Goal: Task Accomplishment & Management: Complete application form

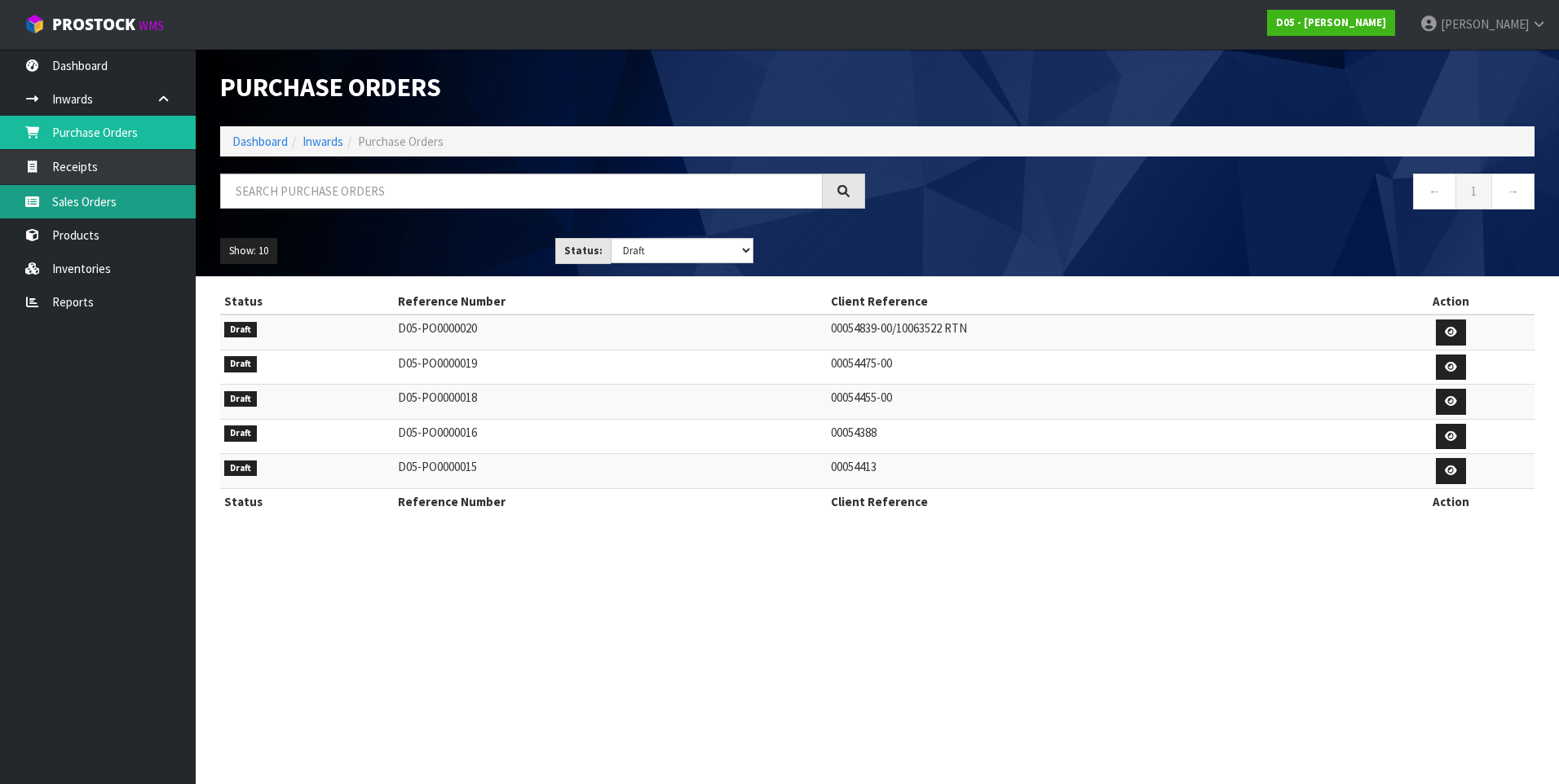
click at [80, 202] on link "Sales Orders" at bounding box center [98, 202] width 196 height 33
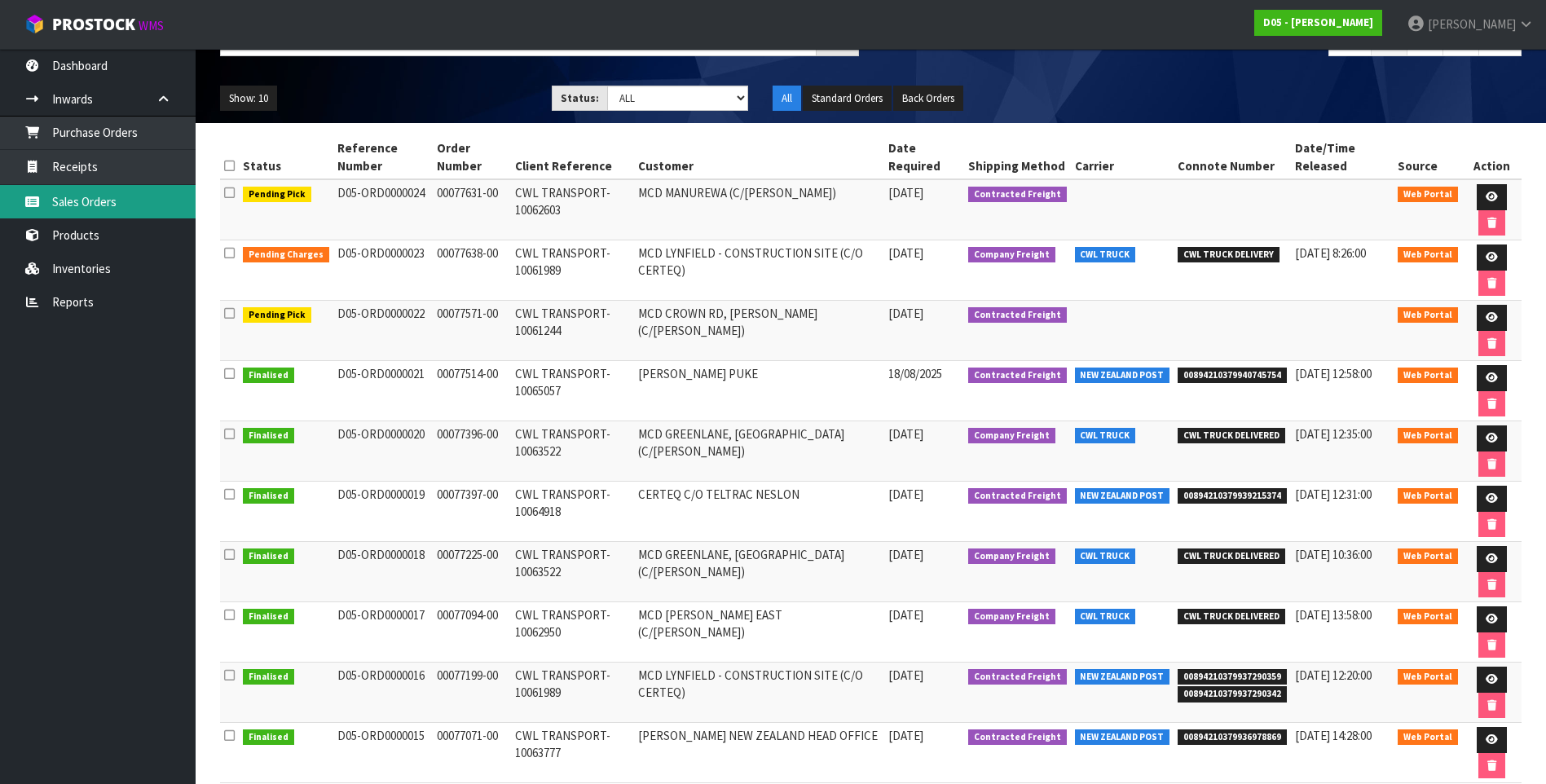
scroll to position [163, 0]
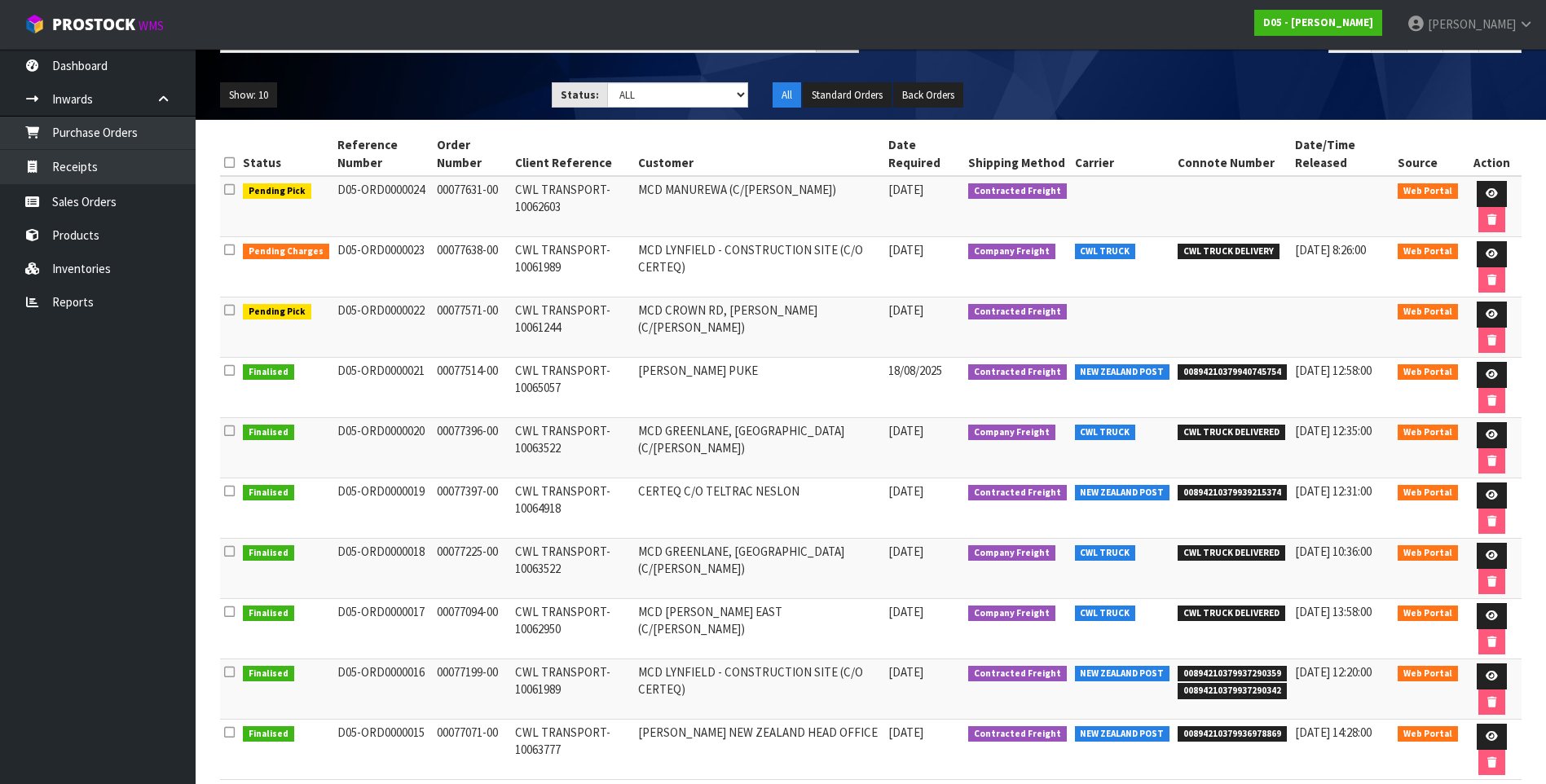
click at [625, 505] on td "CWL TRANSPORT-10064918" at bounding box center [572, 509] width 123 height 60
click at [103, 204] on link "Sales Orders" at bounding box center [98, 202] width 196 height 33
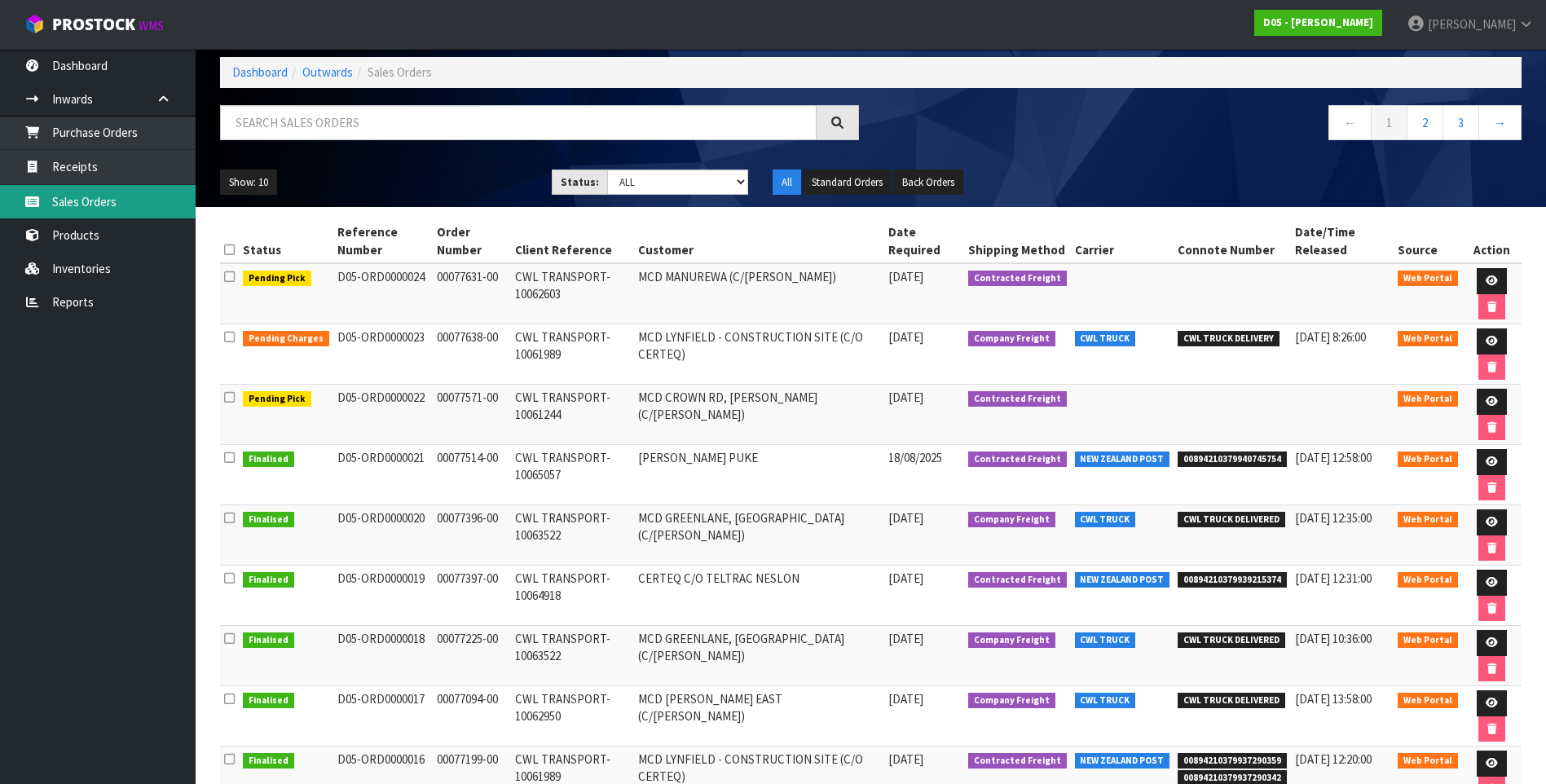
scroll to position [0, 0]
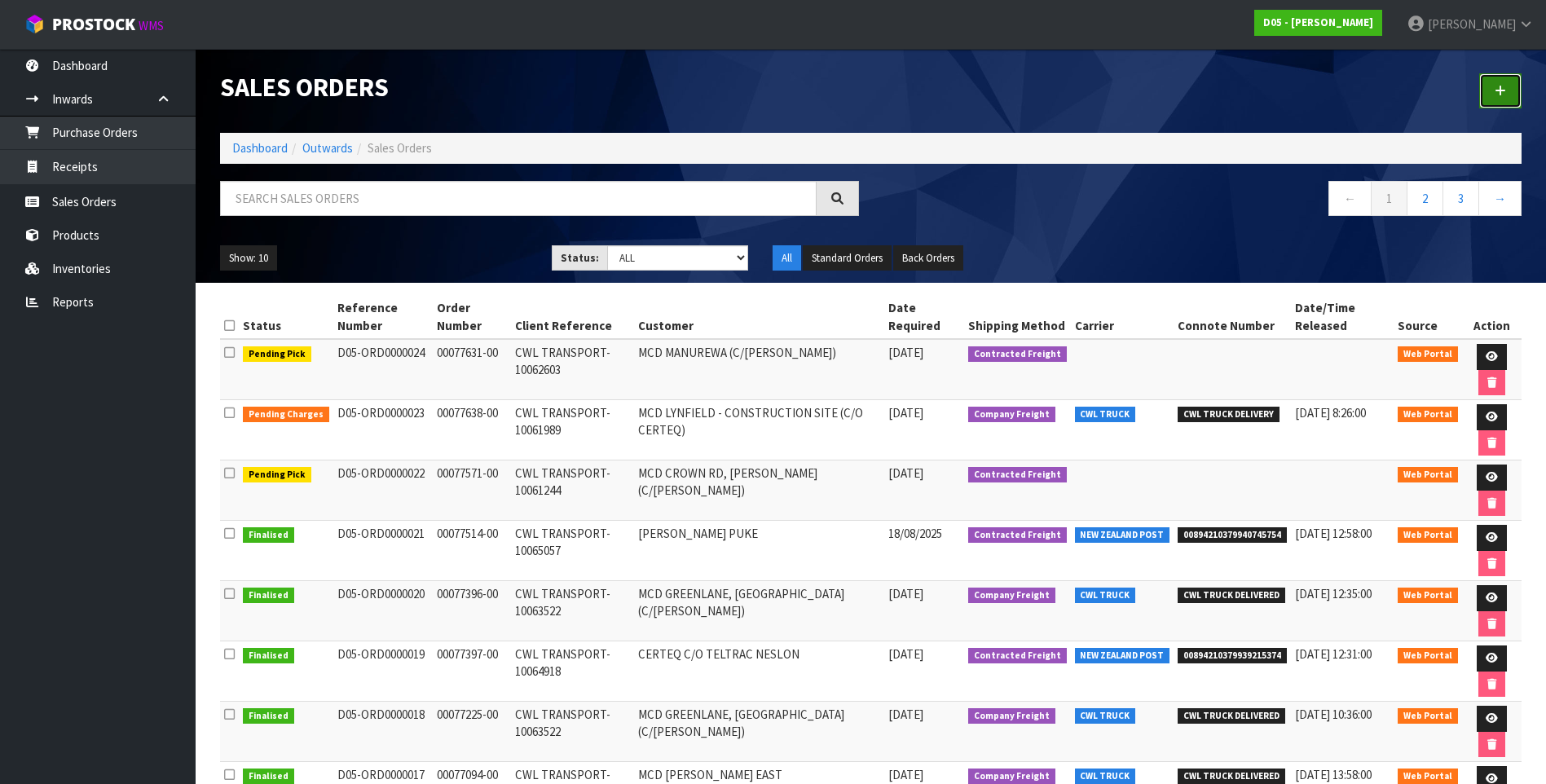
click at [1497, 88] on icon at bounding box center [1500, 91] width 11 height 12
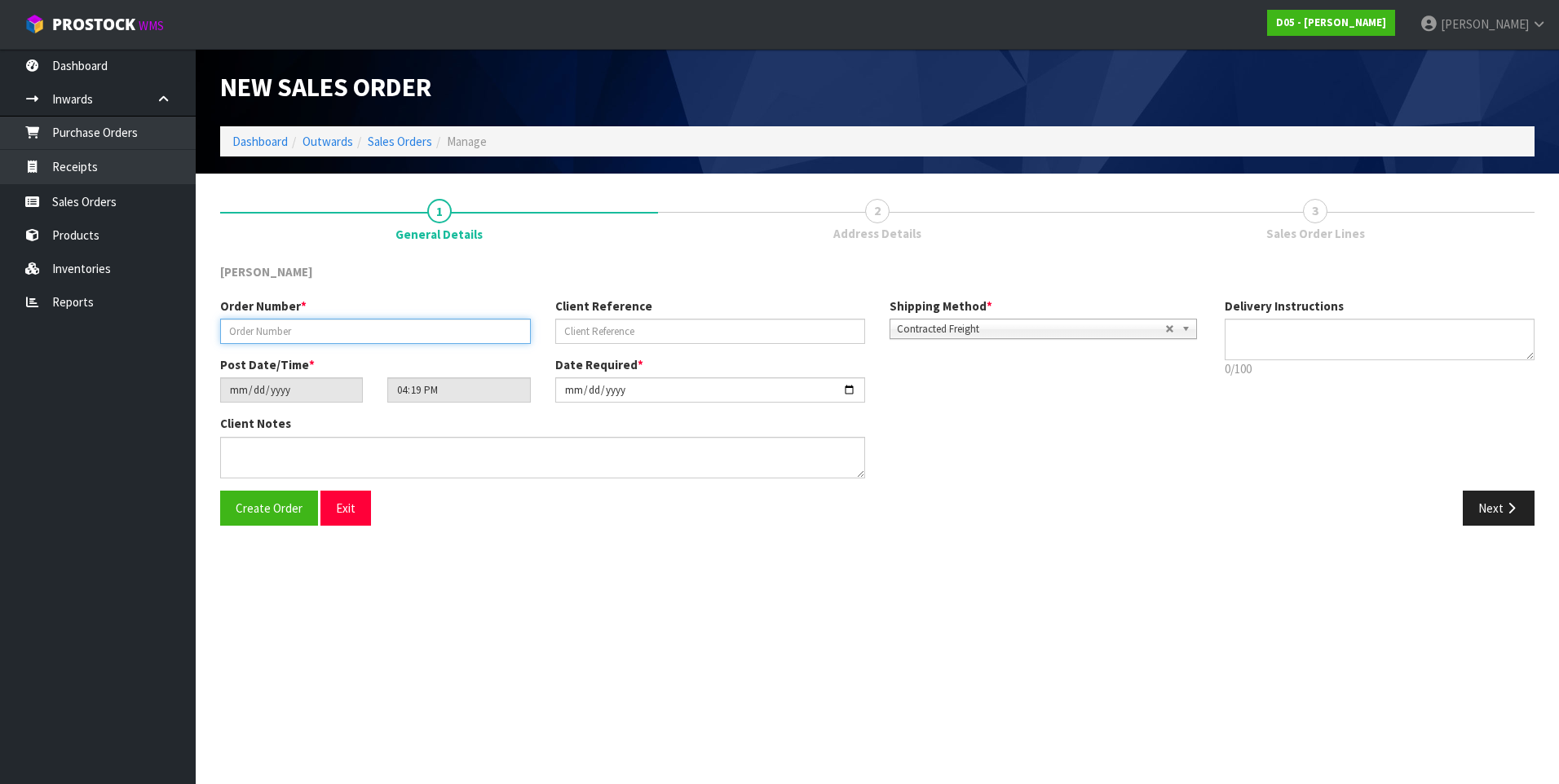
click at [252, 326] on input "text" at bounding box center [376, 330] width 311 height 25
paste input "00077772-00"
type input "00077772-00"
click at [441, 558] on section "New Sales Order Dashboard Outwards Sales Orders Manage New Sales Order Dashboar…" at bounding box center [779, 392] width 1559 height 784
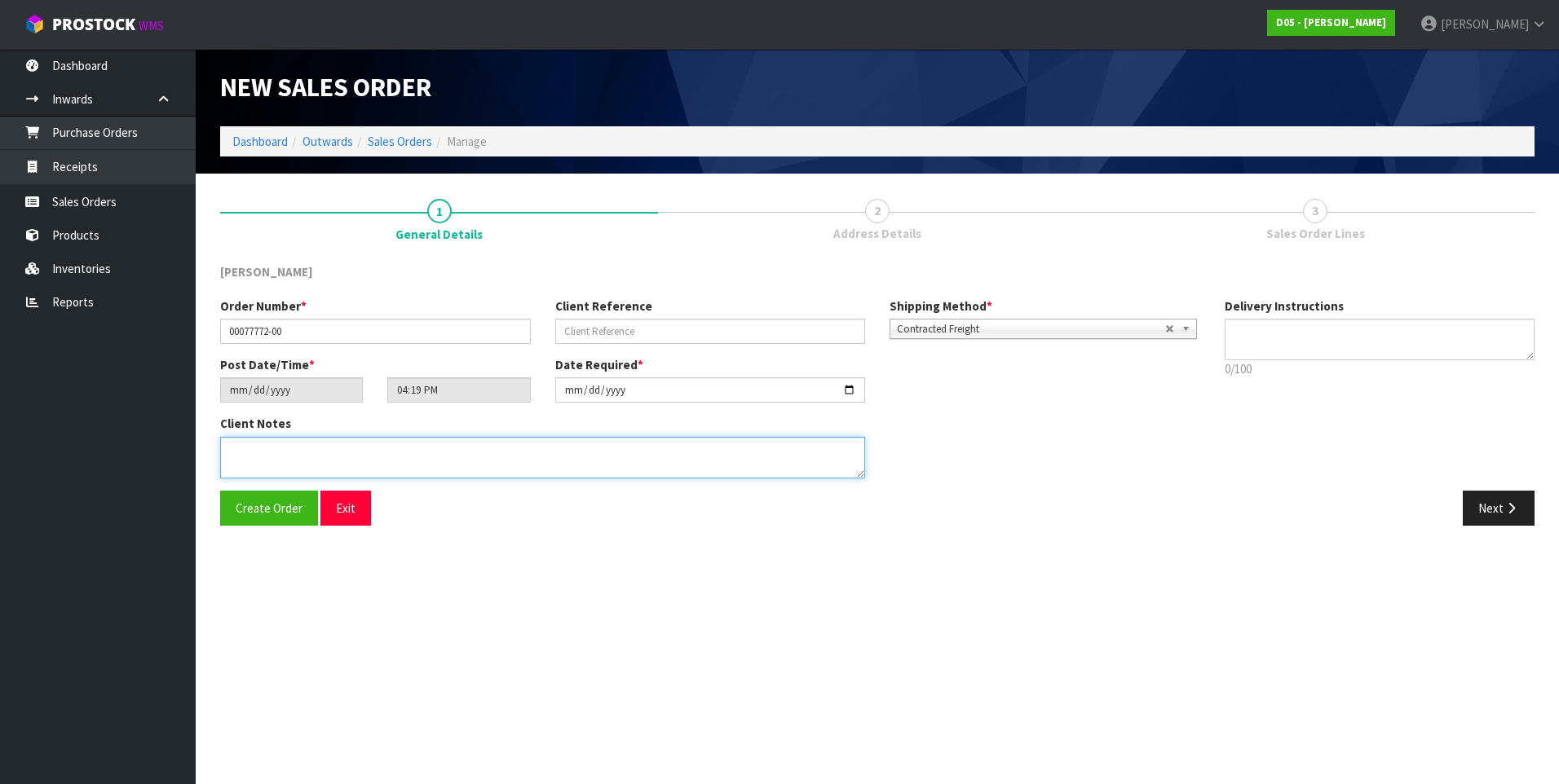
click at [239, 449] on textarea at bounding box center [543, 457] width 645 height 41
paste textarea "PLEASE SHIP TO SITE ASAP"
type textarea "PLEASE SHIP TO SITE ASAP"
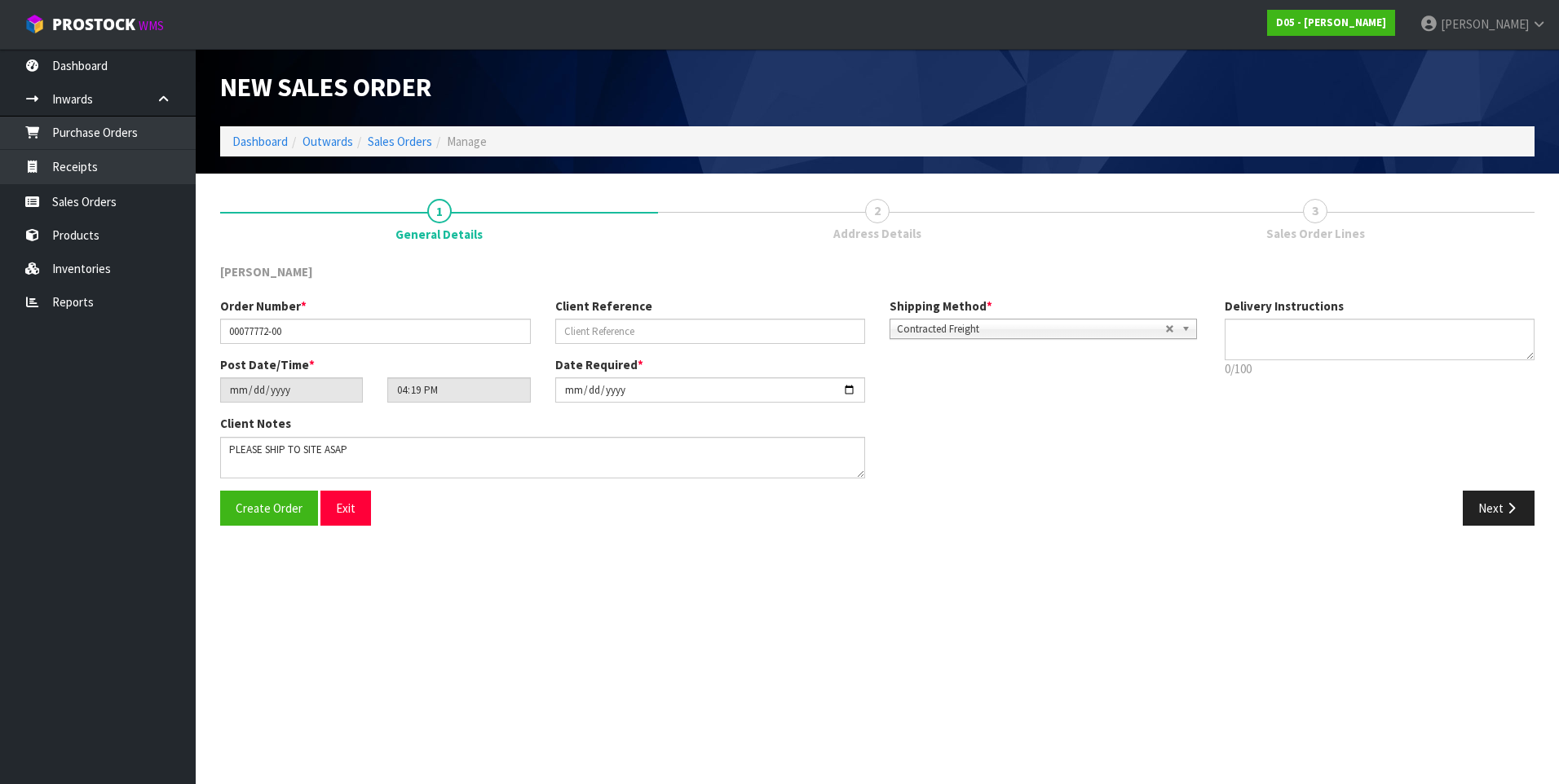
click at [574, 603] on section "New Sales Order Dashboard Outwards Sales Orders Manage New Sales Order Dashboar…" at bounding box center [779, 392] width 1559 height 784
click at [566, 335] on input "text" at bounding box center [710, 330] width 311 height 25
paste input "CWL TRANSPORT-10064918"
type input "CWL TRANSPORT-10064918"
drag, startPoint x: 1495, startPoint y: 512, endPoint x: 1338, endPoint y: 479, distance: 160.4
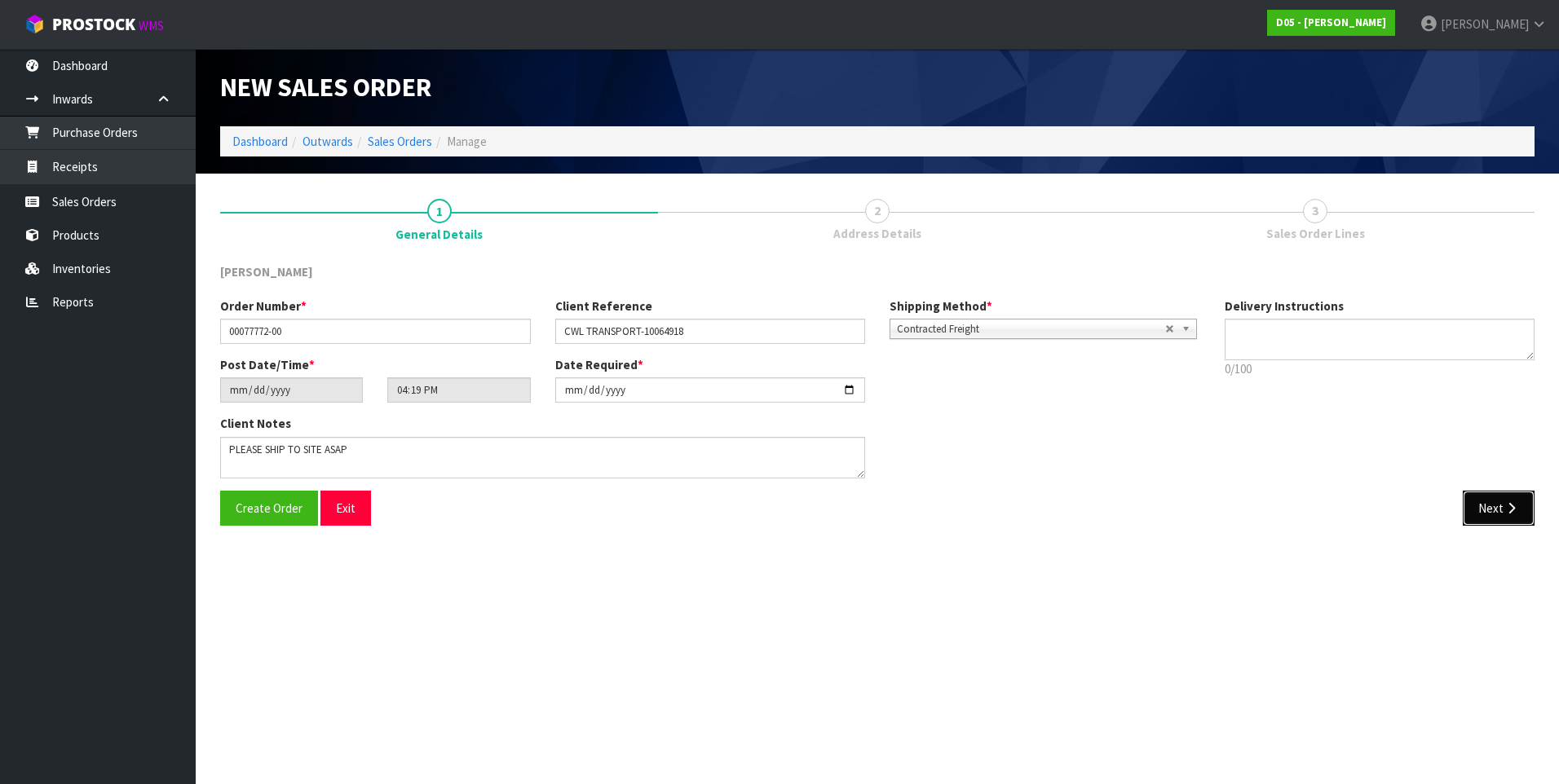
click at [1495, 512] on button "Next" at bounding box center [1498, 508] width 72 height 35
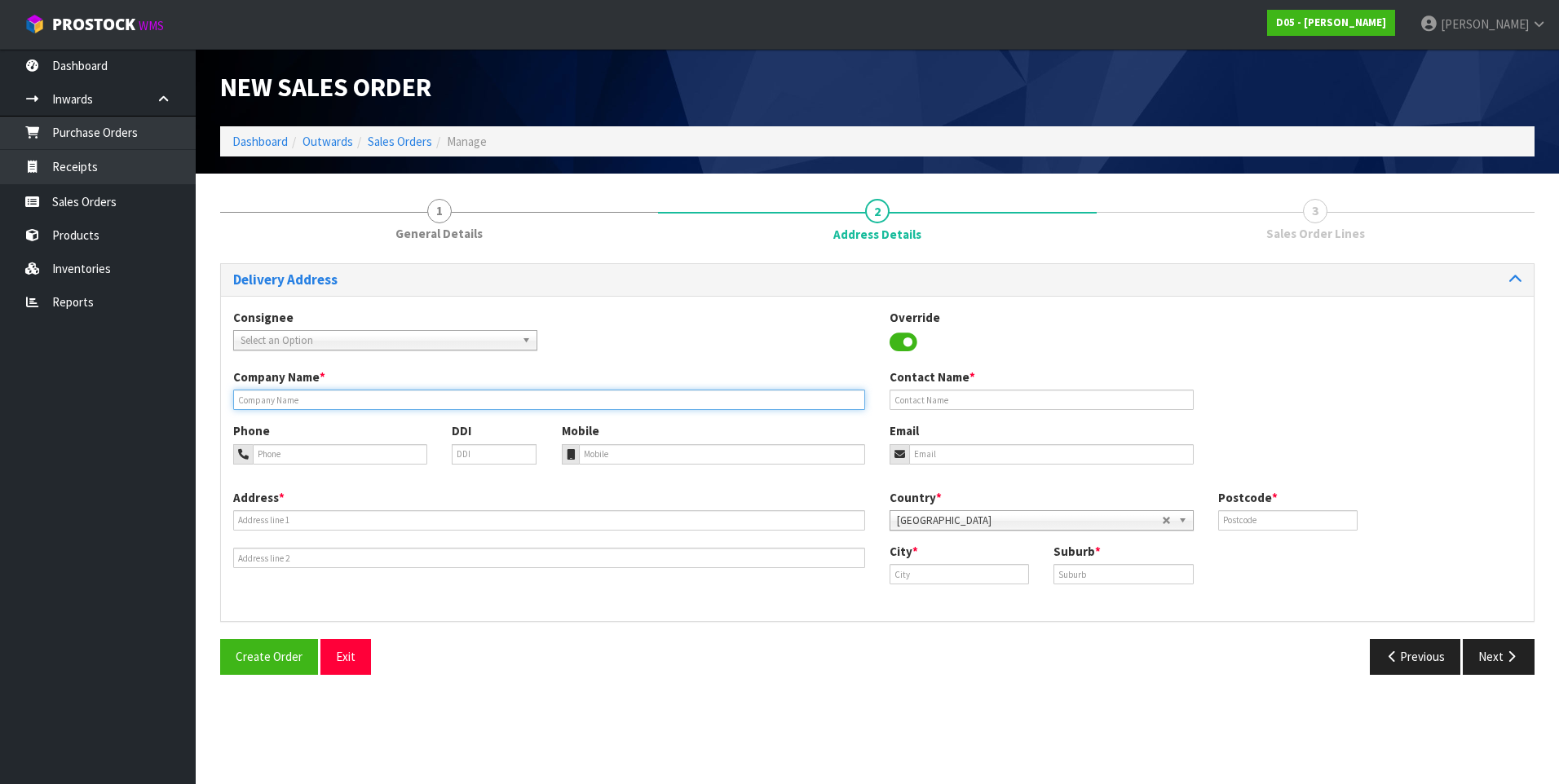
click at [258, 397] on input "text" at bounding box center [549, 400] width 631 height 21
paste input "CERTEQ C/O TELTRAC NESLON"
type input "CERTEQ C/O TELTRAC NESLON"
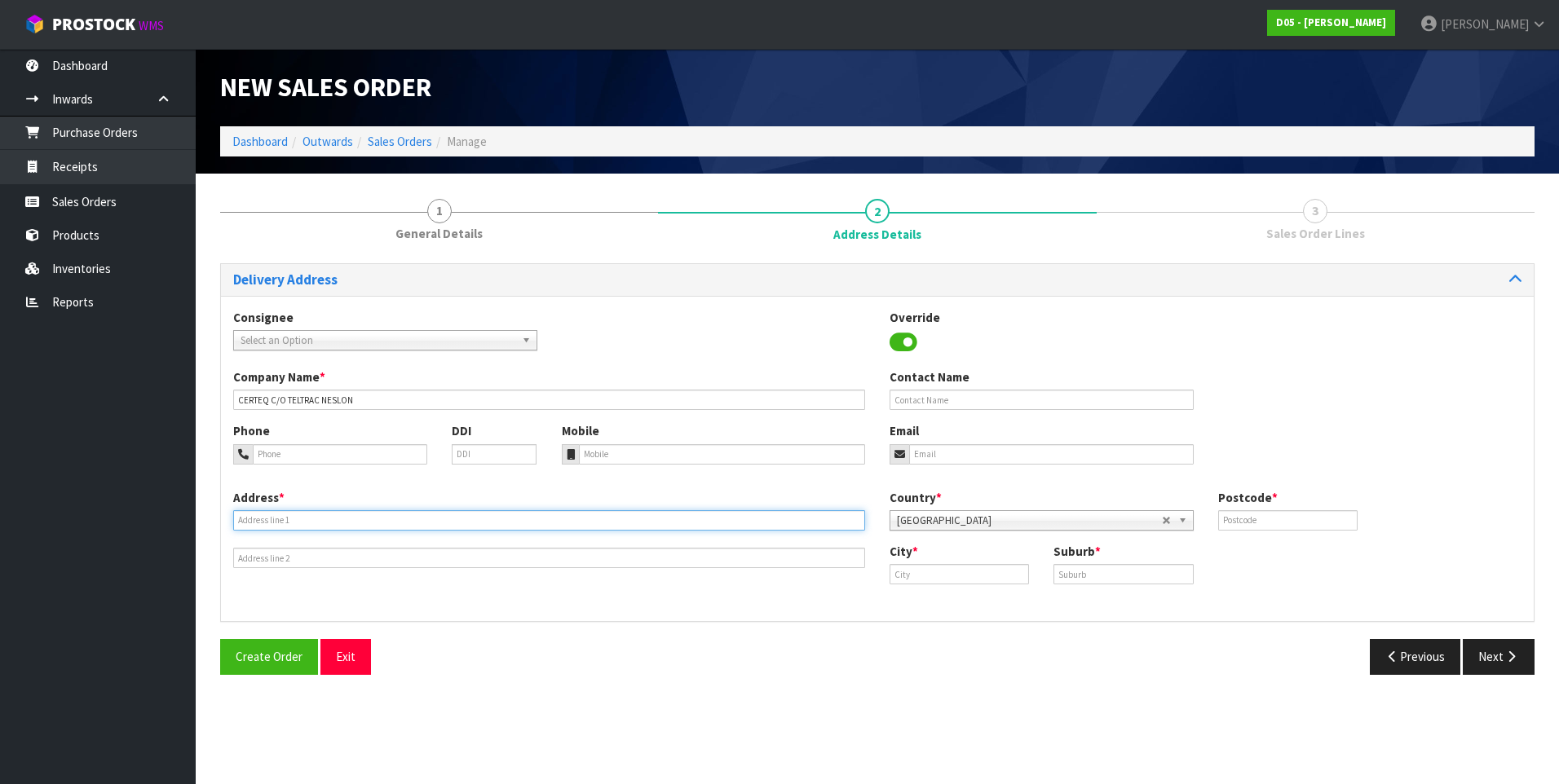
click at [260, 516] on input "text" at bounding box center [549, 521] width 631 height 21
paste input "18 TOKOMARU PLACE"
type input "18 TOKOMARU PLACE"
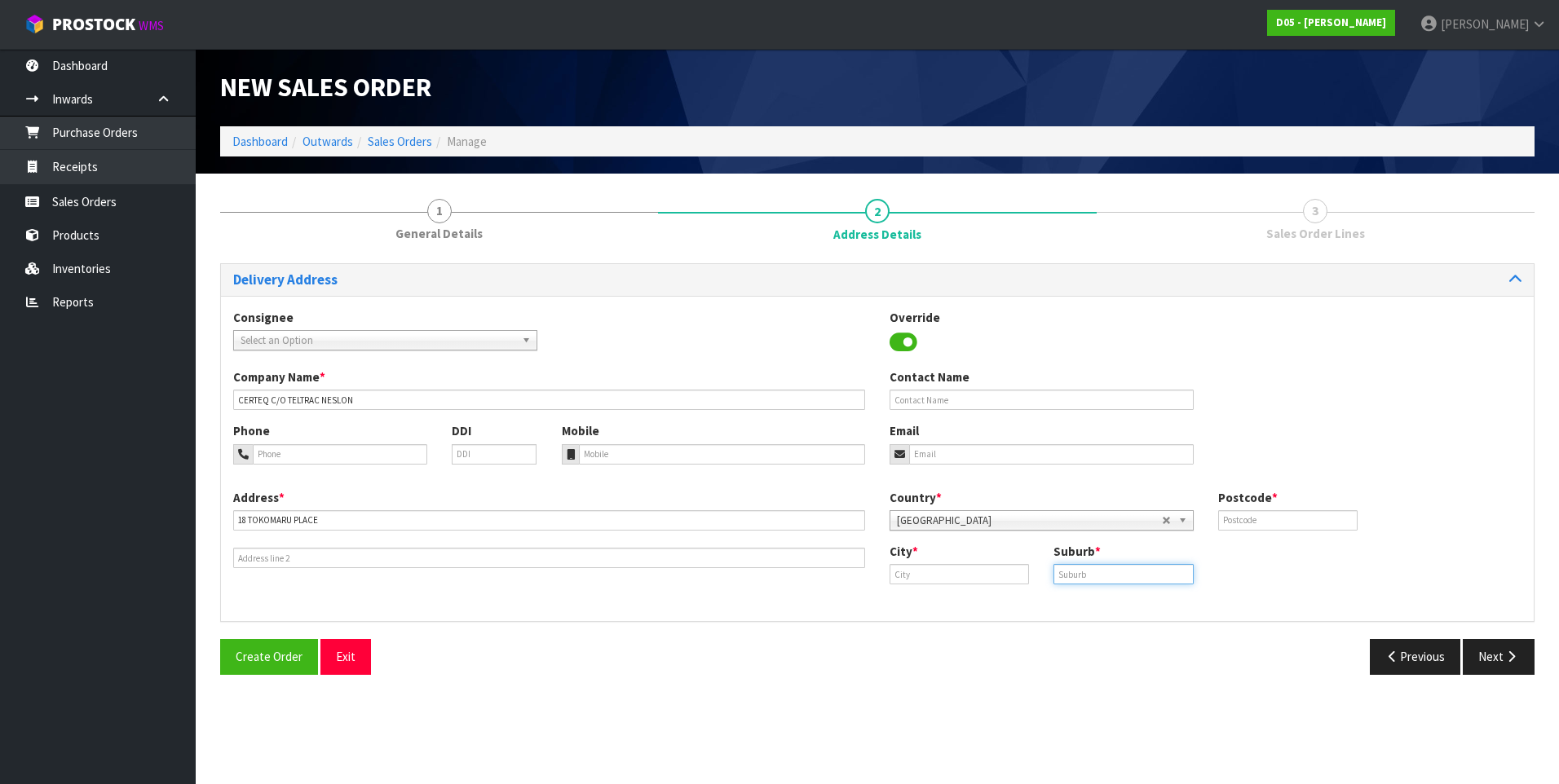
click at [1073, 576] on input "text" at bounding box center [1123, 574] width 139 height 21
click at [1066, 574] on input "text" at bounding box center [1123, 574] width 139 height 21
paste input "[PERSON_NAME][GEOGRAPHIC_DATA]"
type input "[PERSON_NAME][GEOGRAPHIC_DATA]"
click at [1232, 521] on input "text" at bounding box center [1287, 521] width 139 height 21
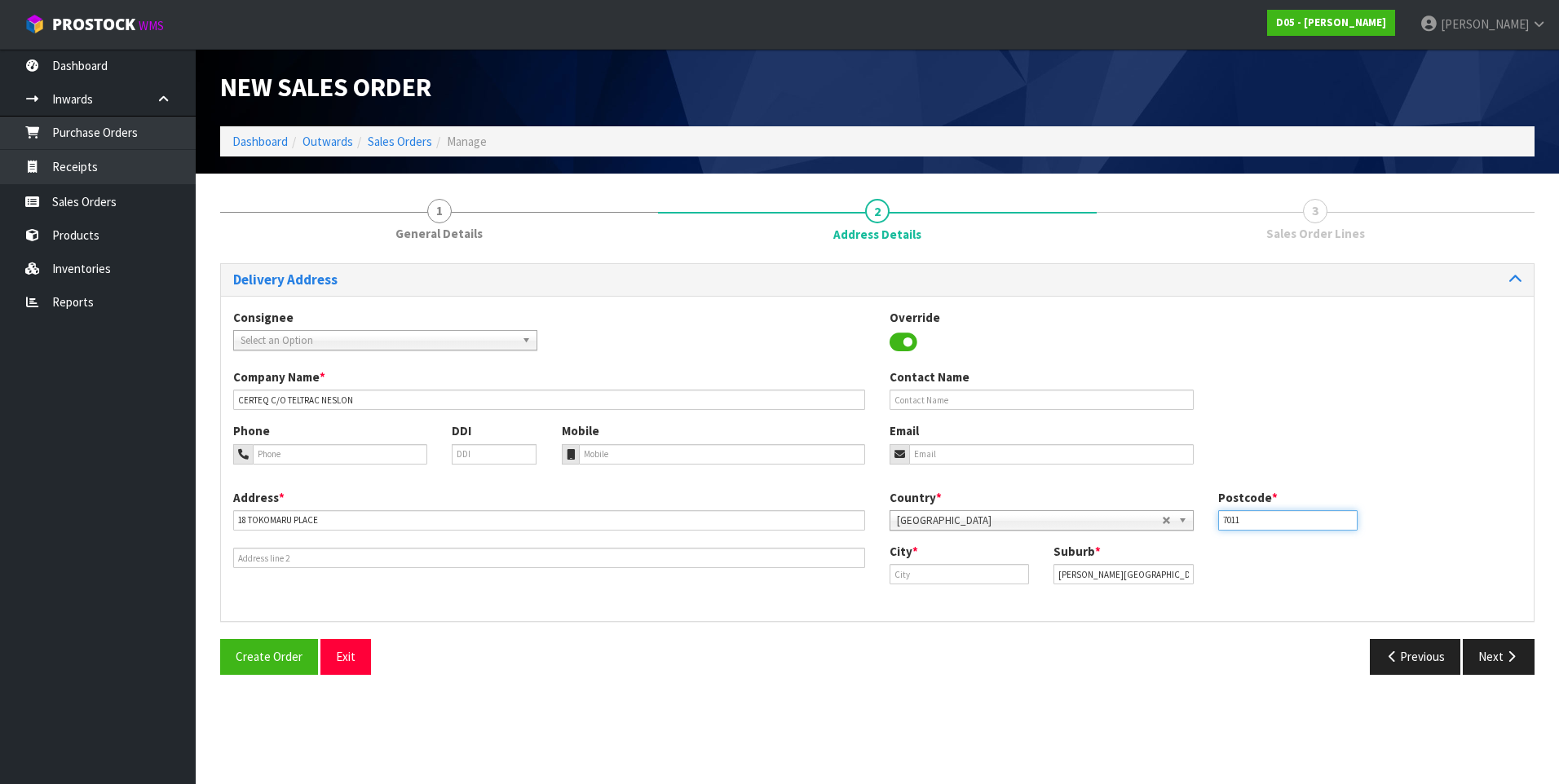
type input "7011"
click at [221, 639] on button "Create Order" at bounding box center [269, 656] width 98 height 35
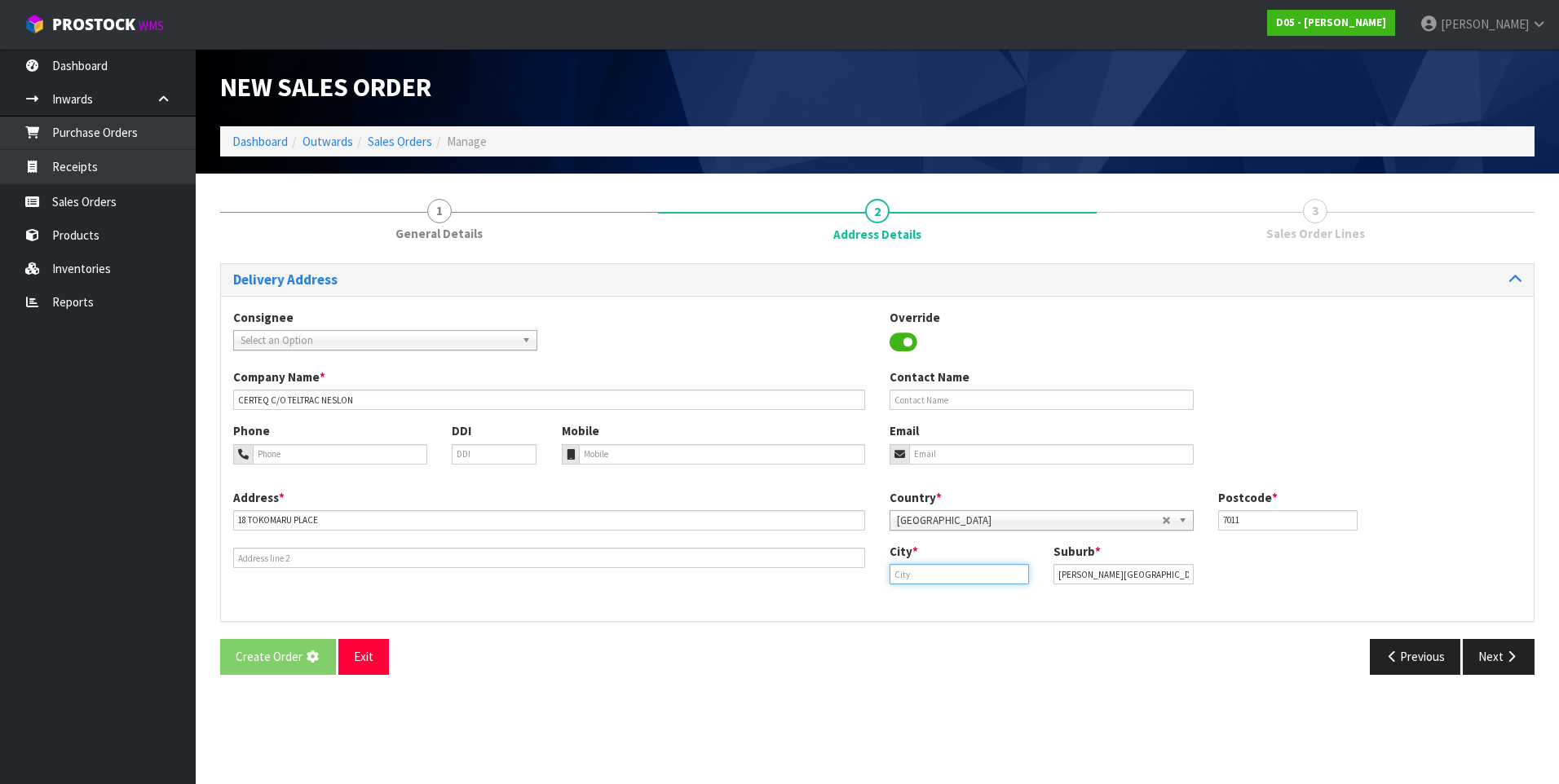
click at [938, 576] on input "text" at bounding box center [959, 574] width 139 height 21
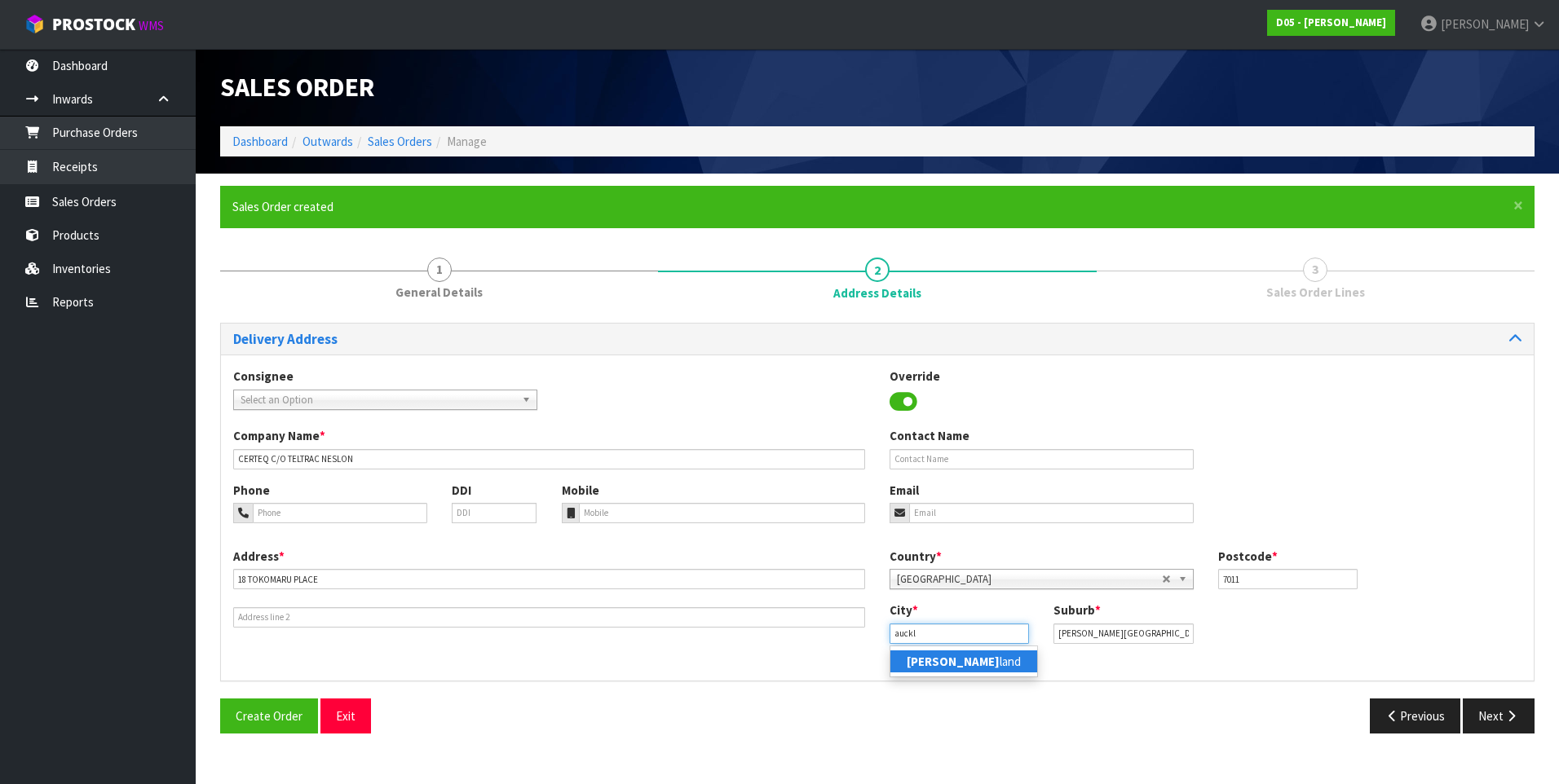
type input "auckl"
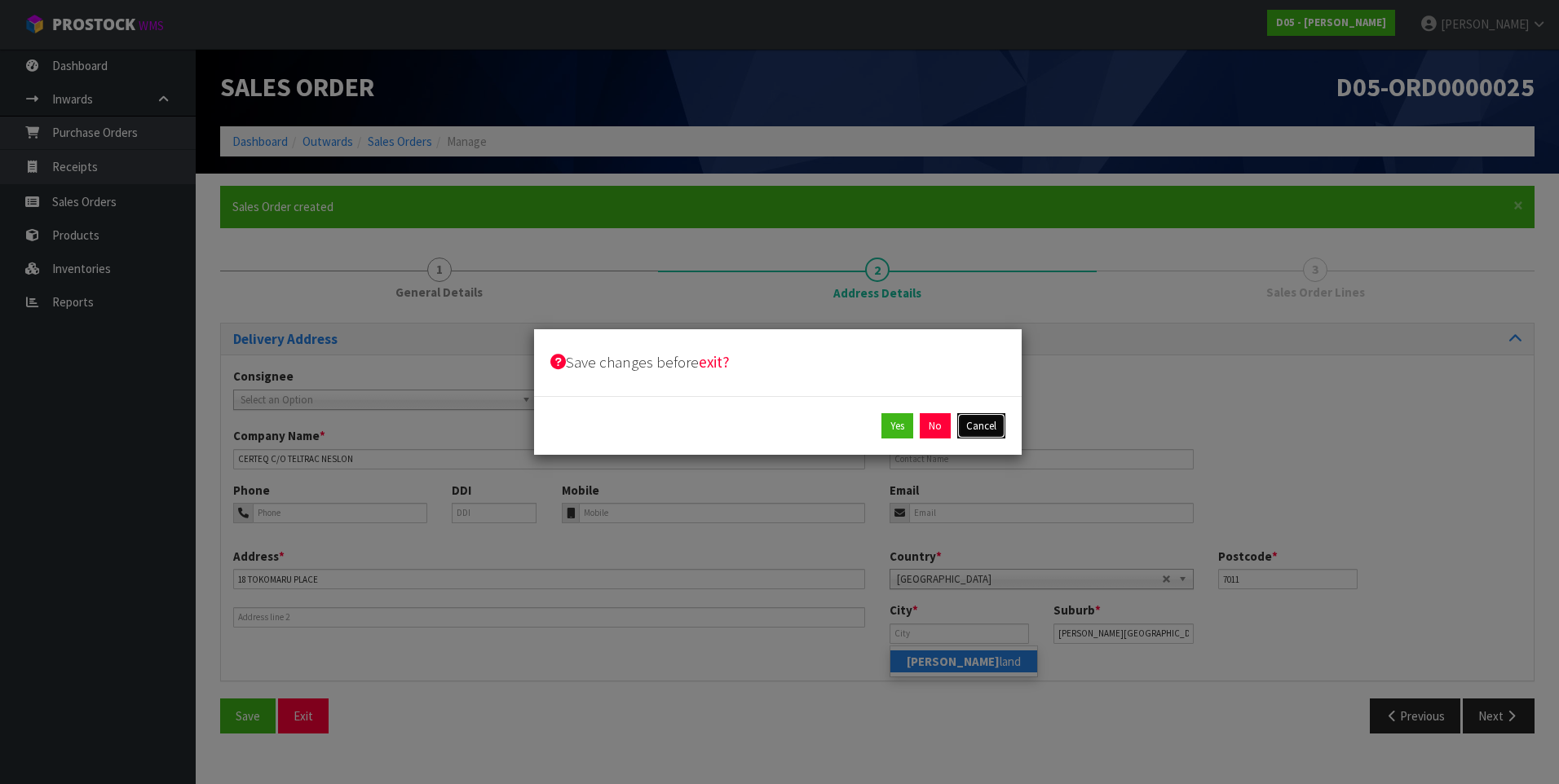
click at [982, 420] on button "Cancel" at bounding box center [981, 426] width 48 height 26
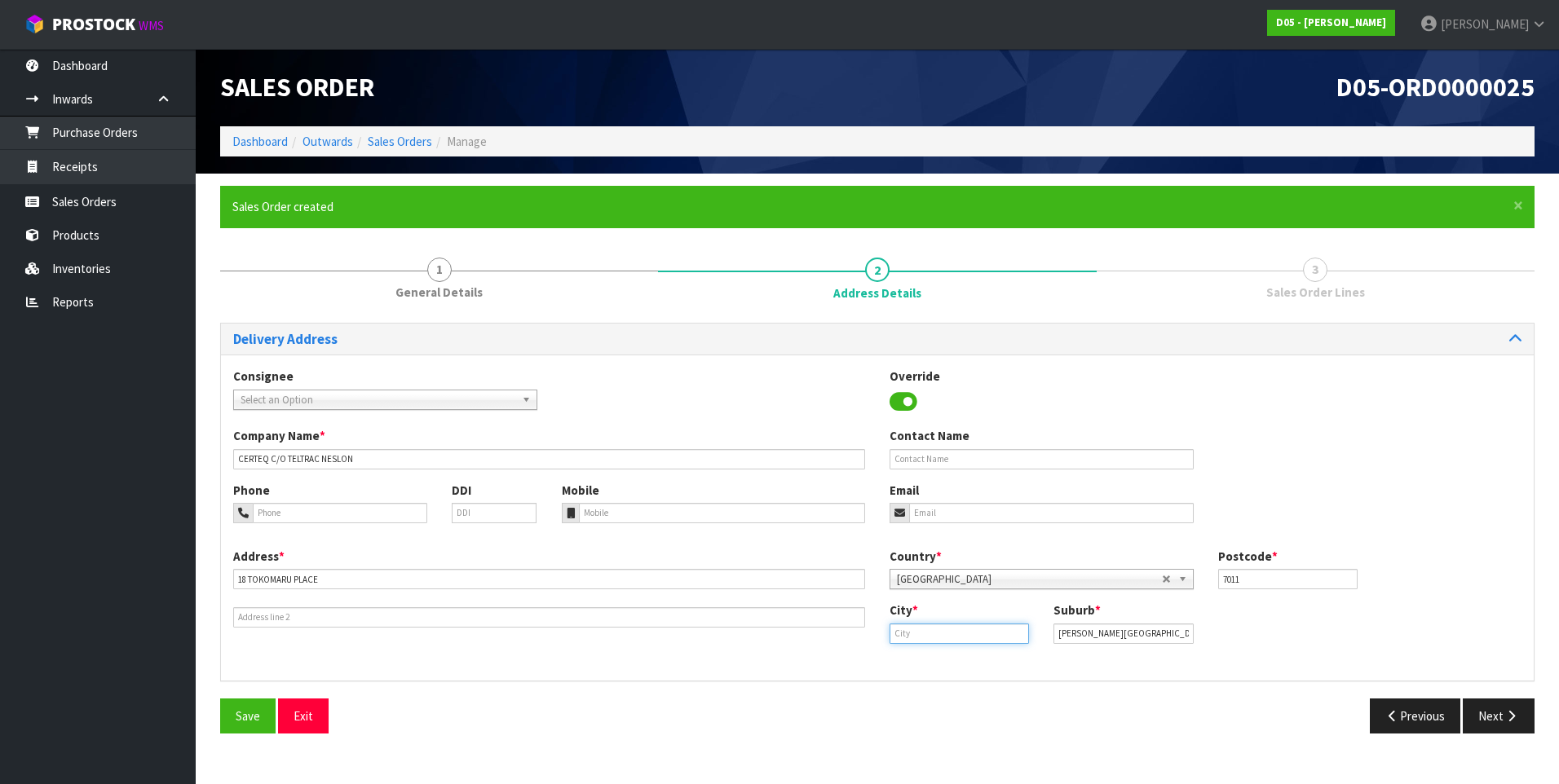
click at [902, 634] on input "text" at bounding box center [959, 634] width 139 height 21
click at [951, 662] on link "[PERSON_NAME] land" at bounding box center [964, 661] width 147 height 22
type input "[GEOGRAPHIC_DATA]"
click at [1502, 714] on button "Next" at bounding box center [1498, 715] width 72 height 35
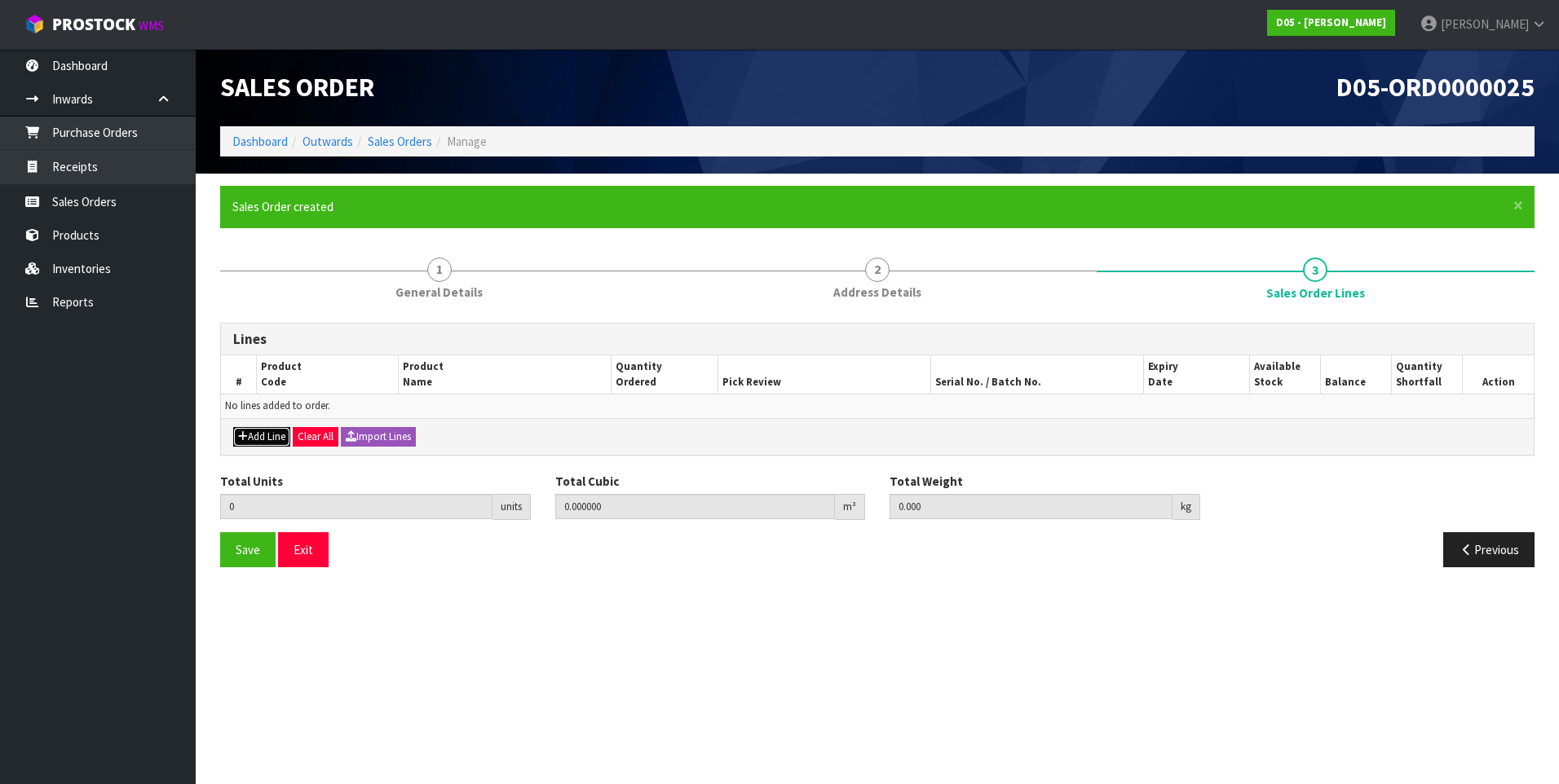
click at [257, 435] on button "Add Line" at bounding box center [262, 437] width 57 height 20
type input "0"
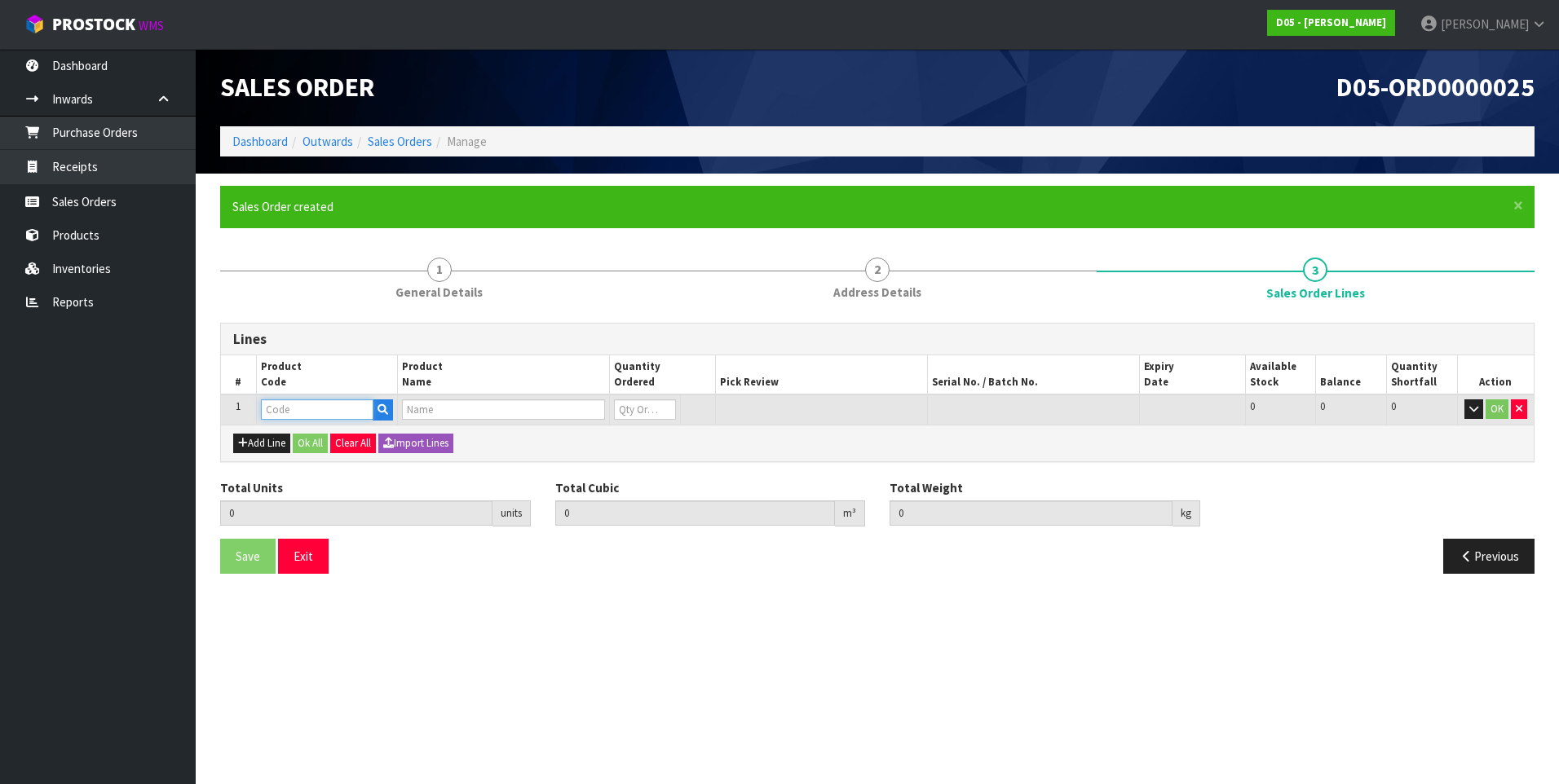
click at [273, 408] on input "text" at bounding box center [317, 410] width 112 height 21
paste input "6010400001-00"
type input "6010400001-00"
type input "0.000000"
type input "0.000"
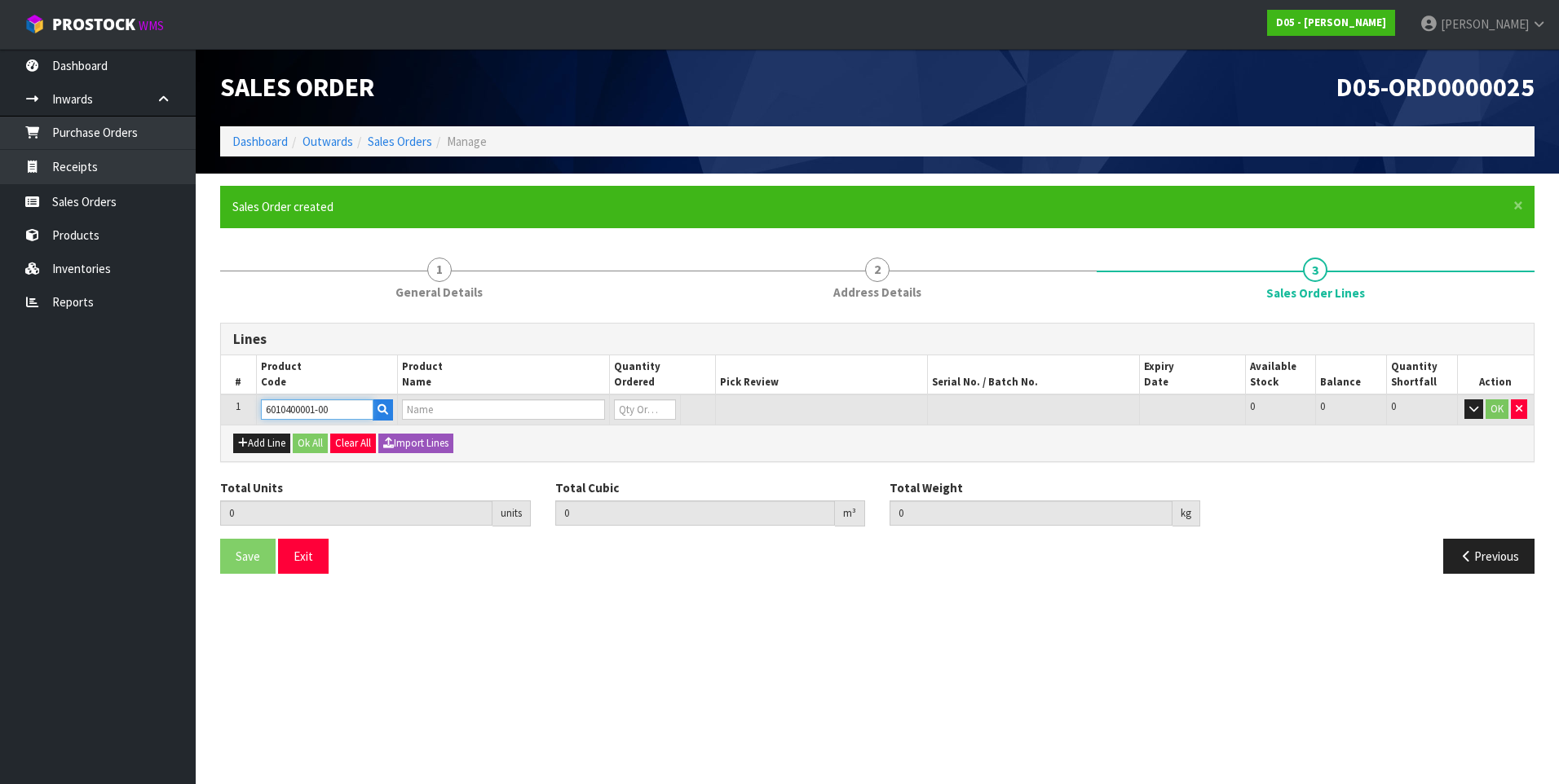
type input "( B )COUNTERSUNK BOLT,SOCKET ,M10-50,316 STAINLESS STEEL"
type input "0"
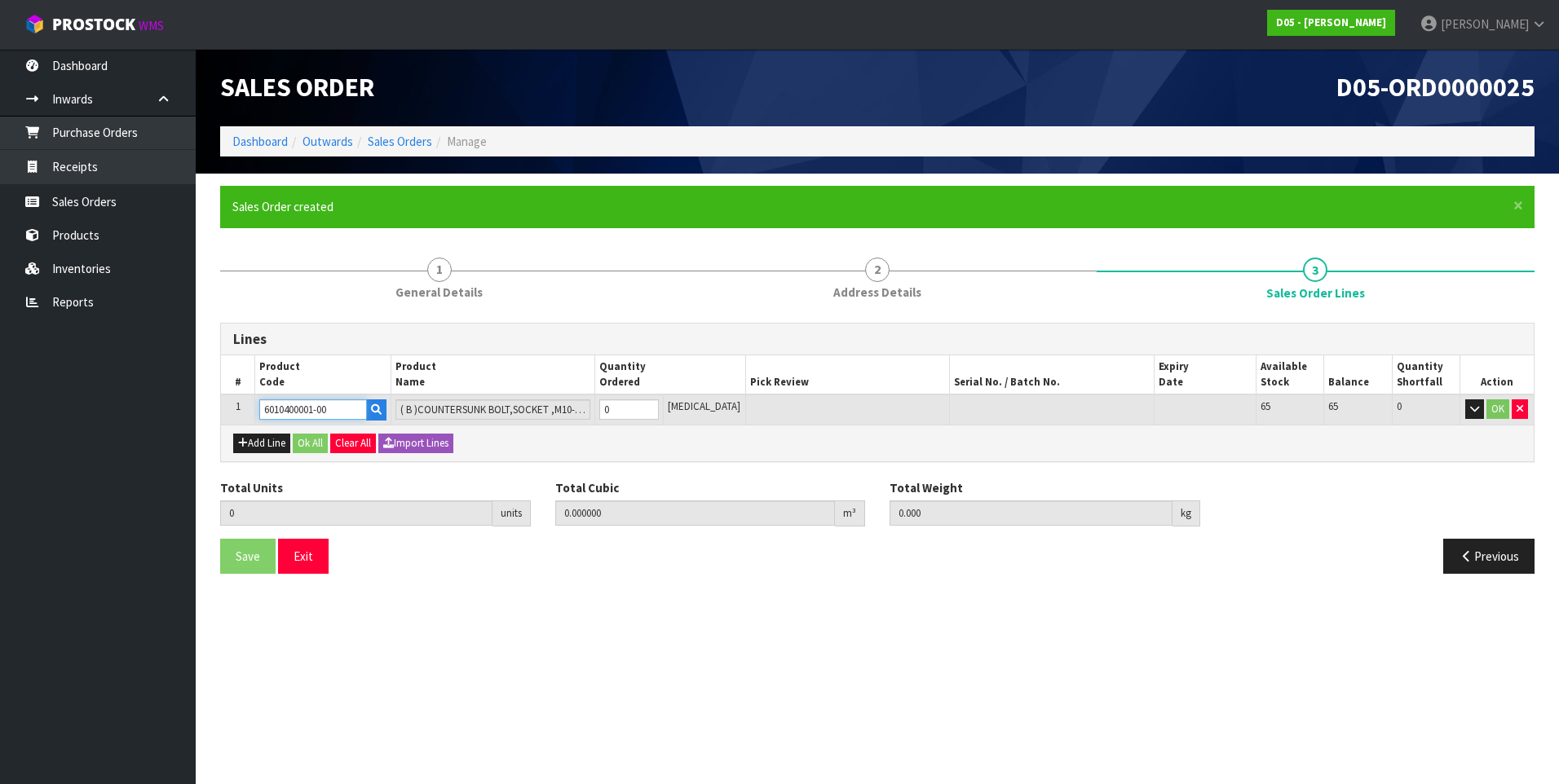
type input "6010400001-00"
click at [626, 410] on input "0" at bounding box center [628, 410] width 58 height 21
type input "2"
type input "0.00004"
type input "2"
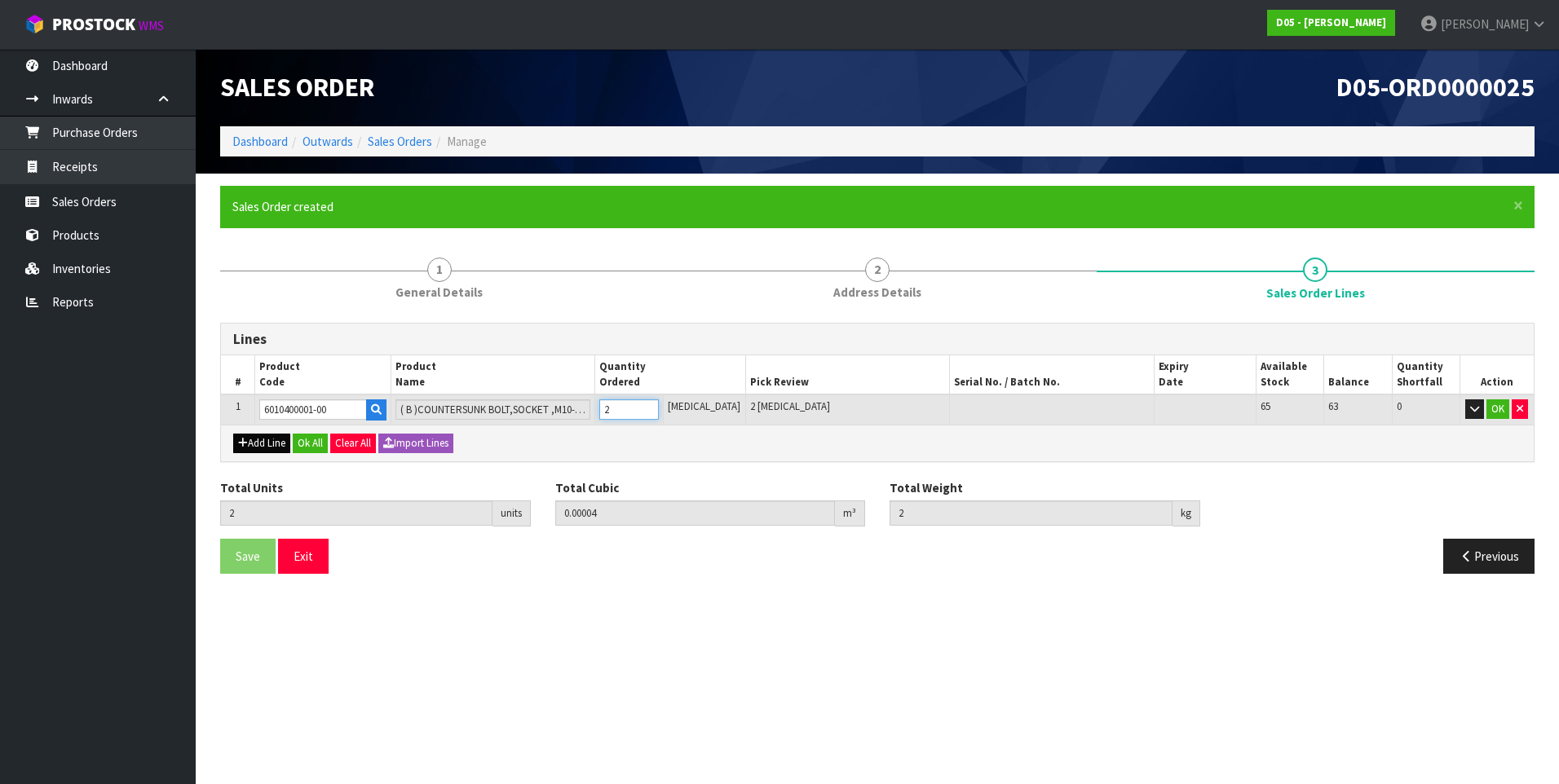
type input "2"
click at [260, 441] on button "Add Line" at bounding box center [262, 443] width 57 height 20
type input "0"
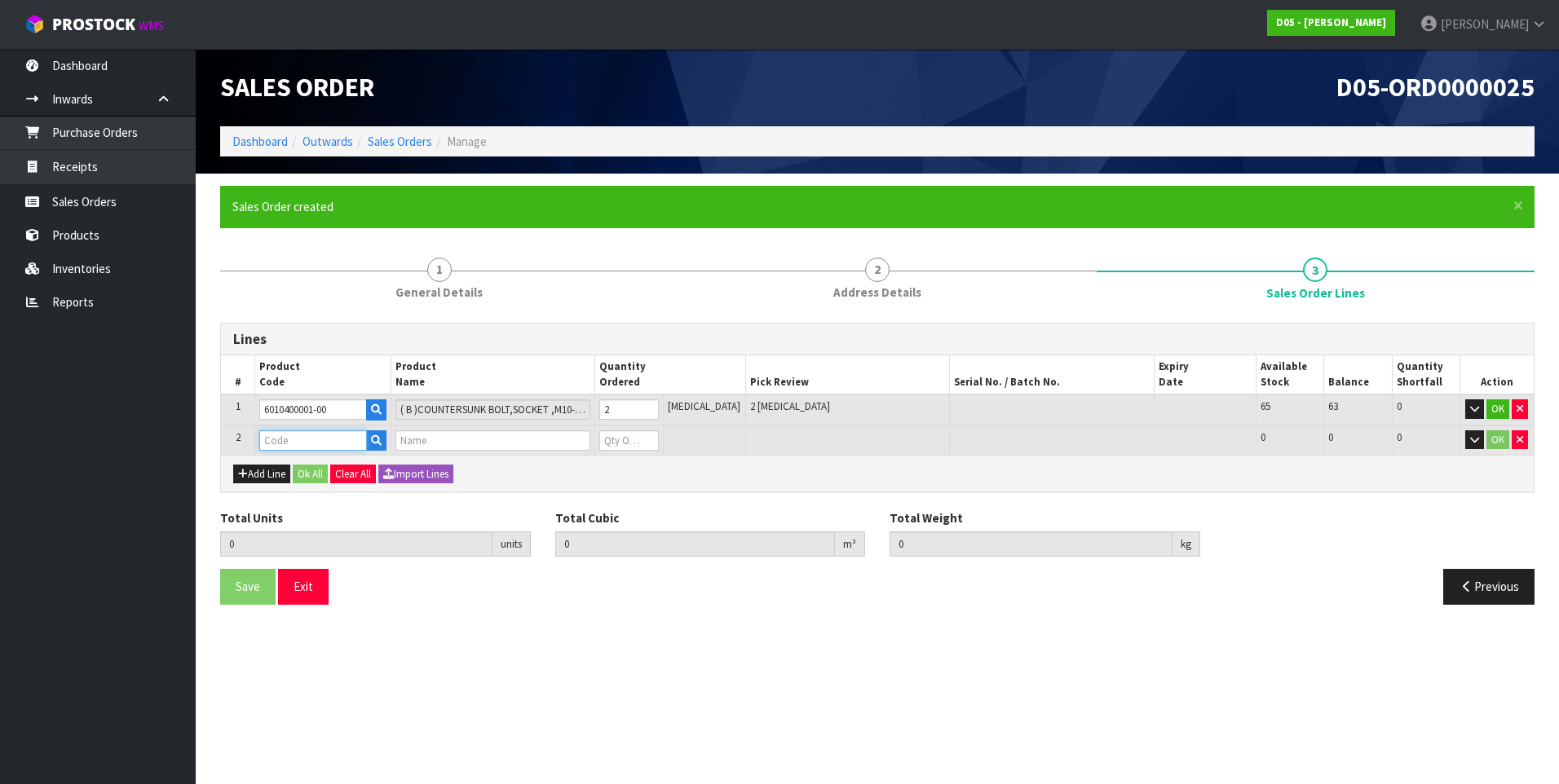
click at [276, 441] on input "text" at bounding box center [312, 441] width 107 height 21
paste input "6010600002-00"
type input "6010600002-00"
type input "2"
type input "0.00004"
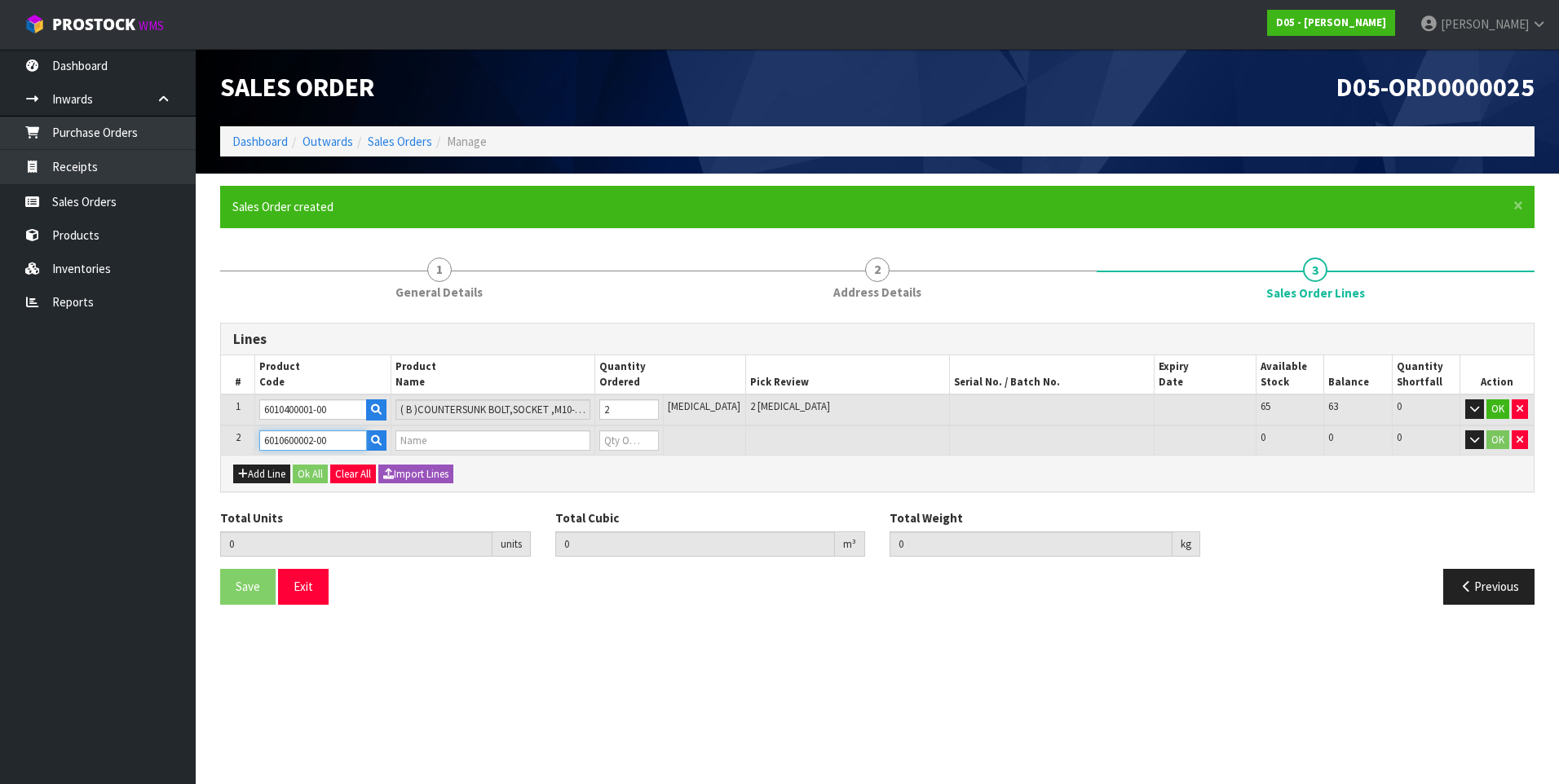
type input "2"
type input "( B )HILTI M10 SAFETY ANCHOR HSC-I M10X50"
type input "0"
type input "6010600002-00"
click at [631, 438] on input "0" at bounding box center [628, 441] width 58 height 21
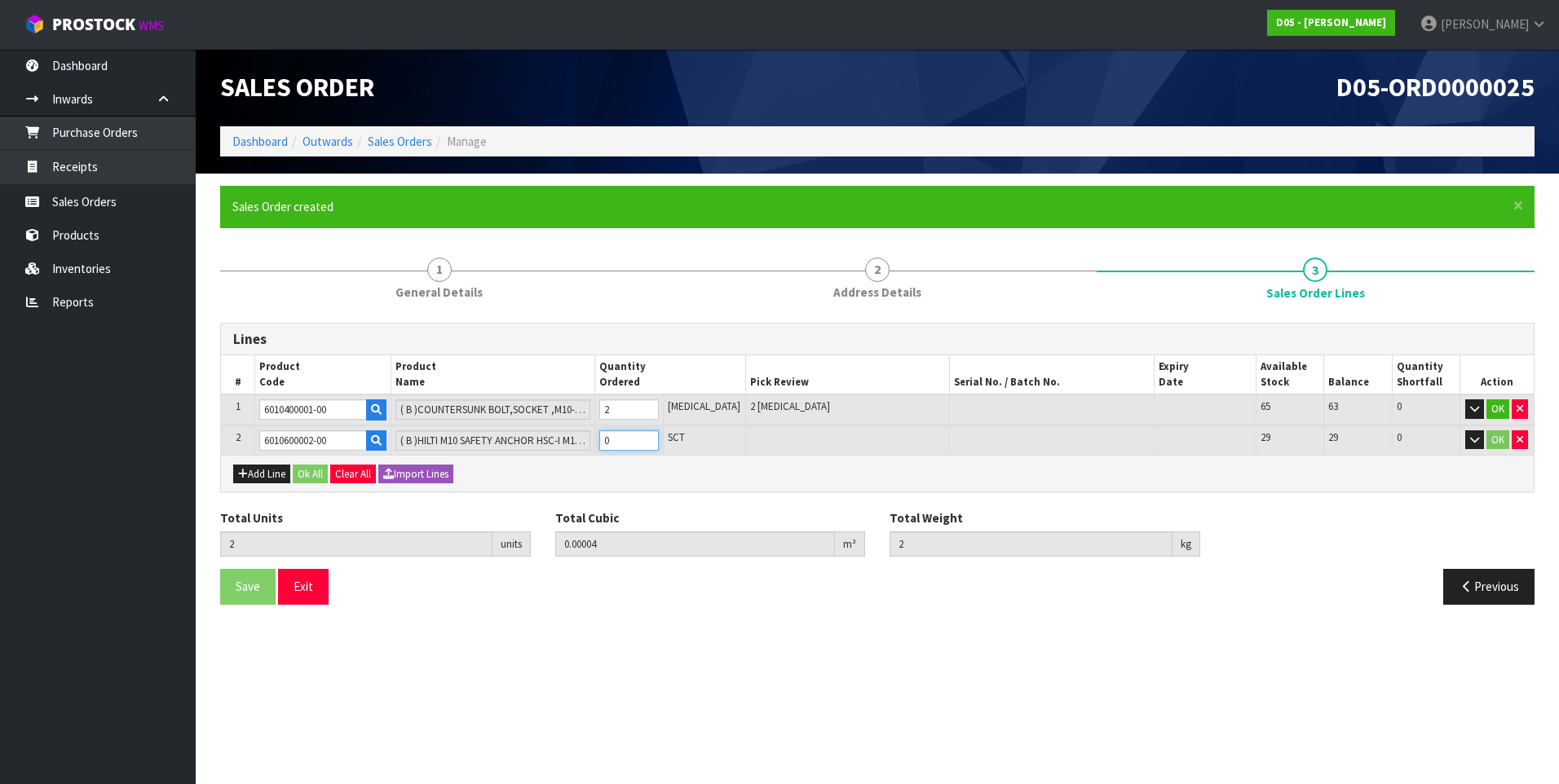
type input "4"
type input "0.000088"
type input "2.1"
type input "2"
click at [305, 467] on button "Ok All" at bounding box center [310, 474] width 35 height 20
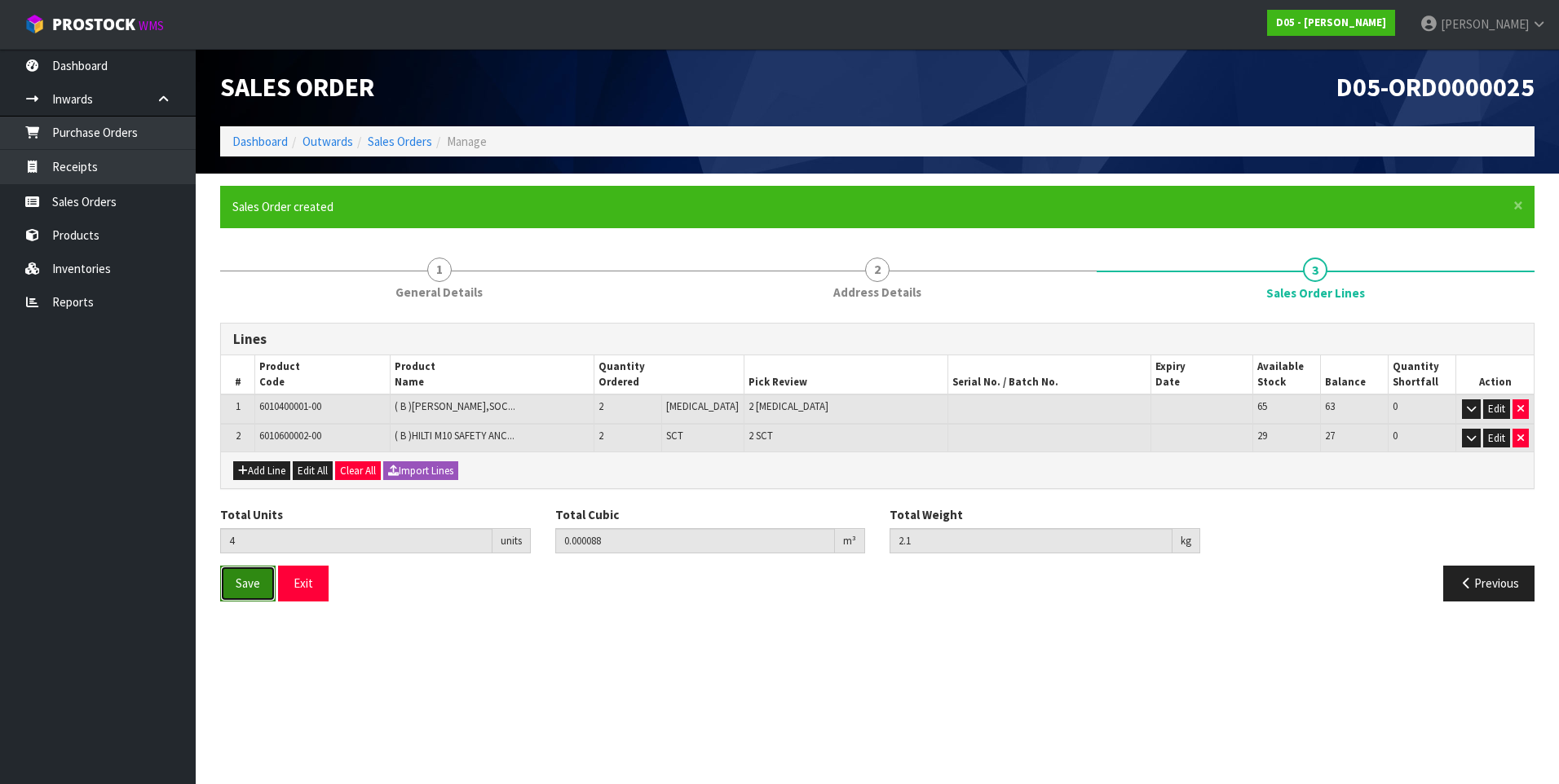
click at [250, 582] on span "Save" at bounding box center [248, 583] width 25 height 15
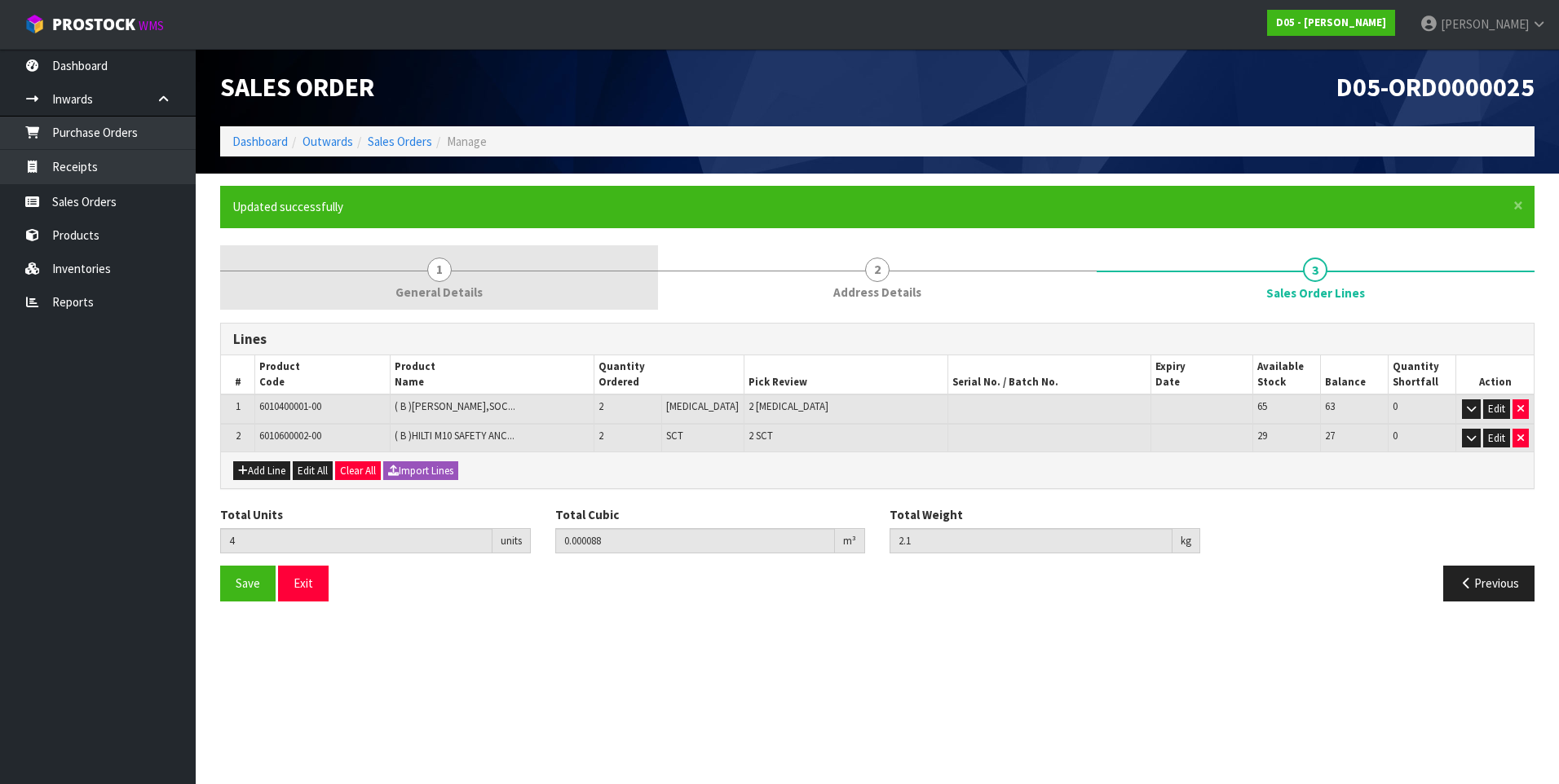
click at [433, 268] on span "1" at bounding box center [439, 269] width 25 height 25
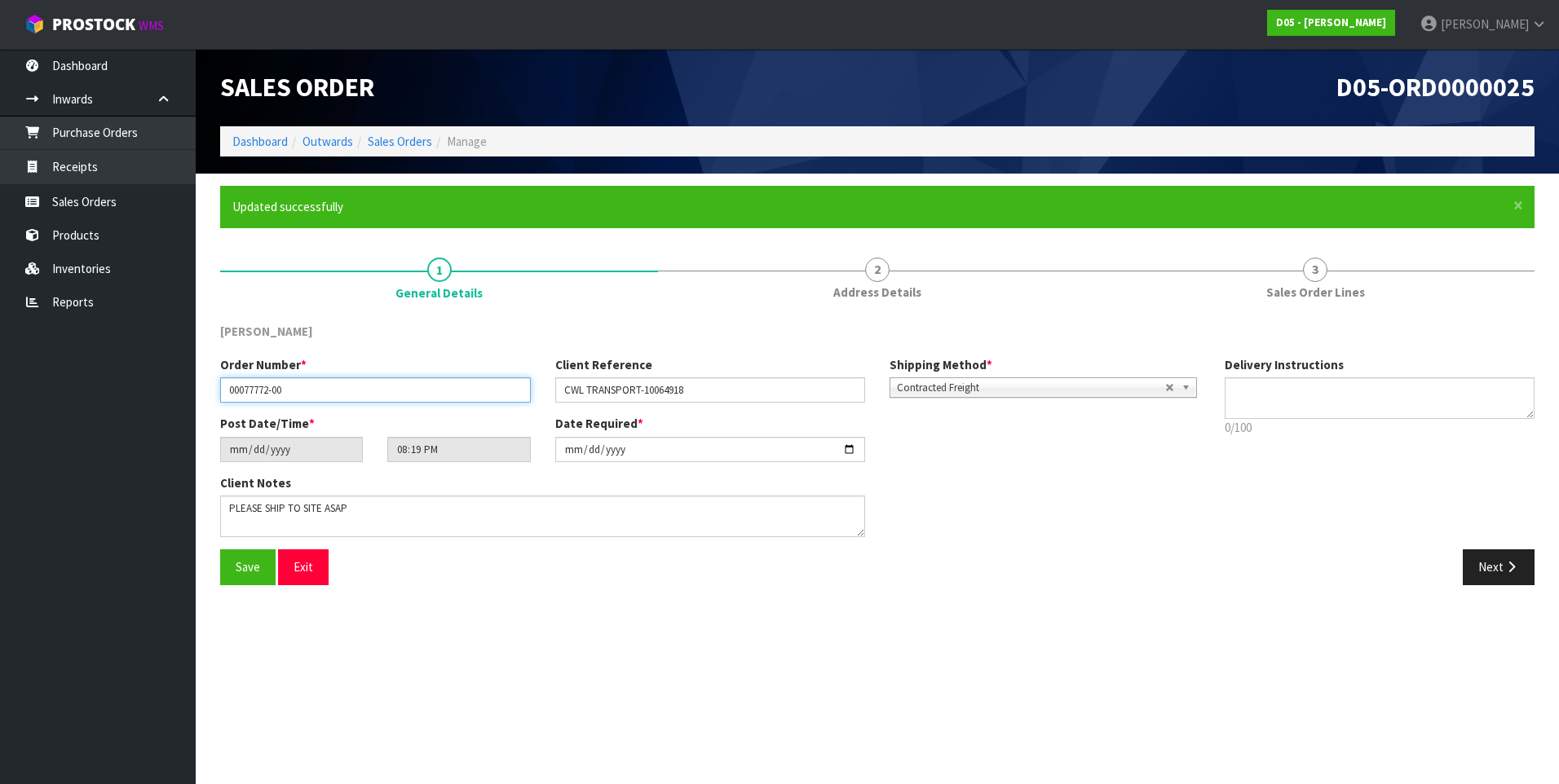
click at [270, 389] on input "00077772-00" at bounding box center [376, 389] width 311 height 25
type input "00077773-00"
click at [249, 570] on span "Save" at bounding box center [248, 567] width 25 height 15
type input "22:19:00.000"
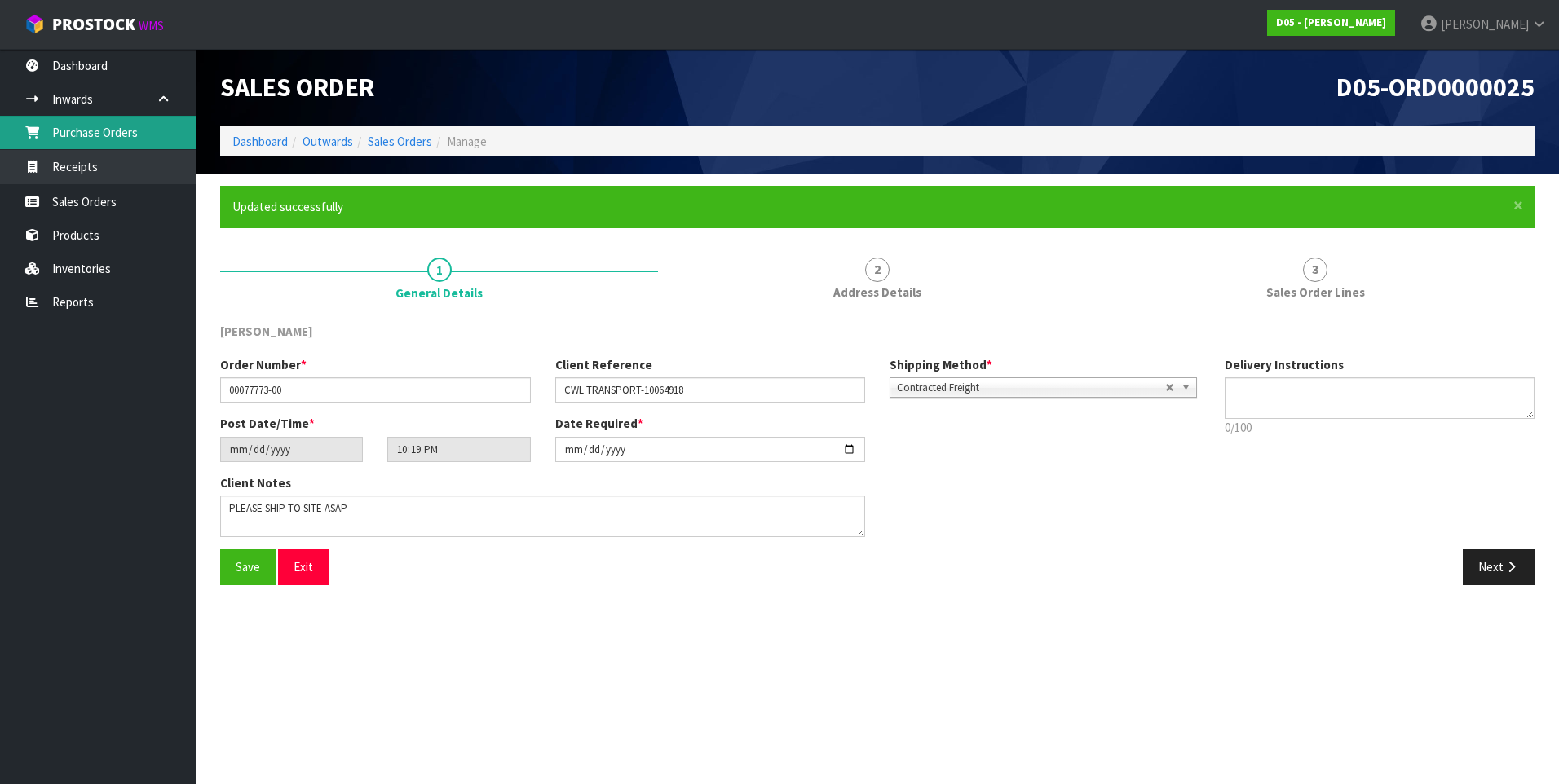
click at [105, 126] on link "Purchase Orders" at bounding box center [98, 132] width 196 height 33
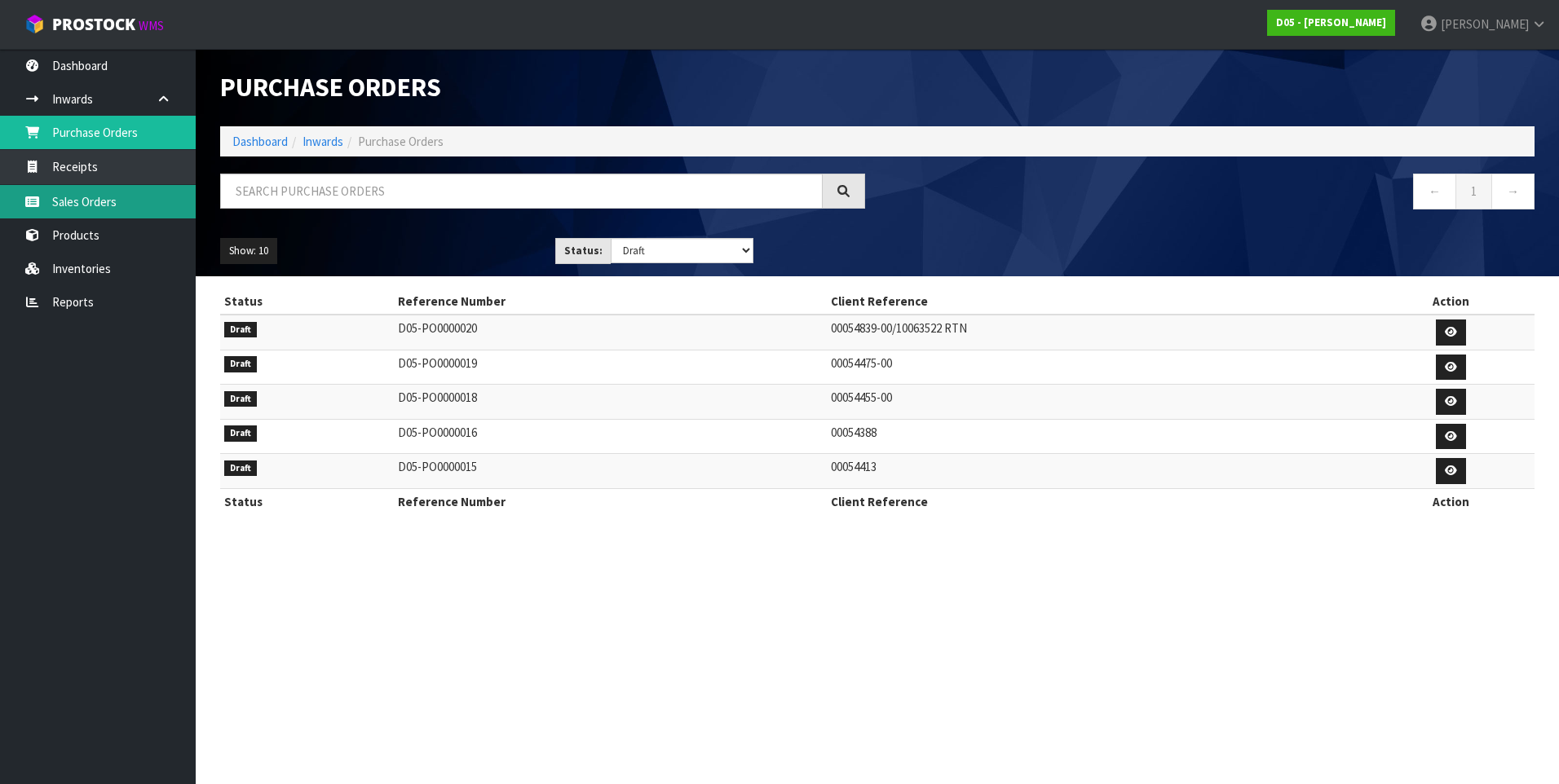
click at [110, 203] on link "Sales Orders" at bounding box center [98, 202] width 196 height 33
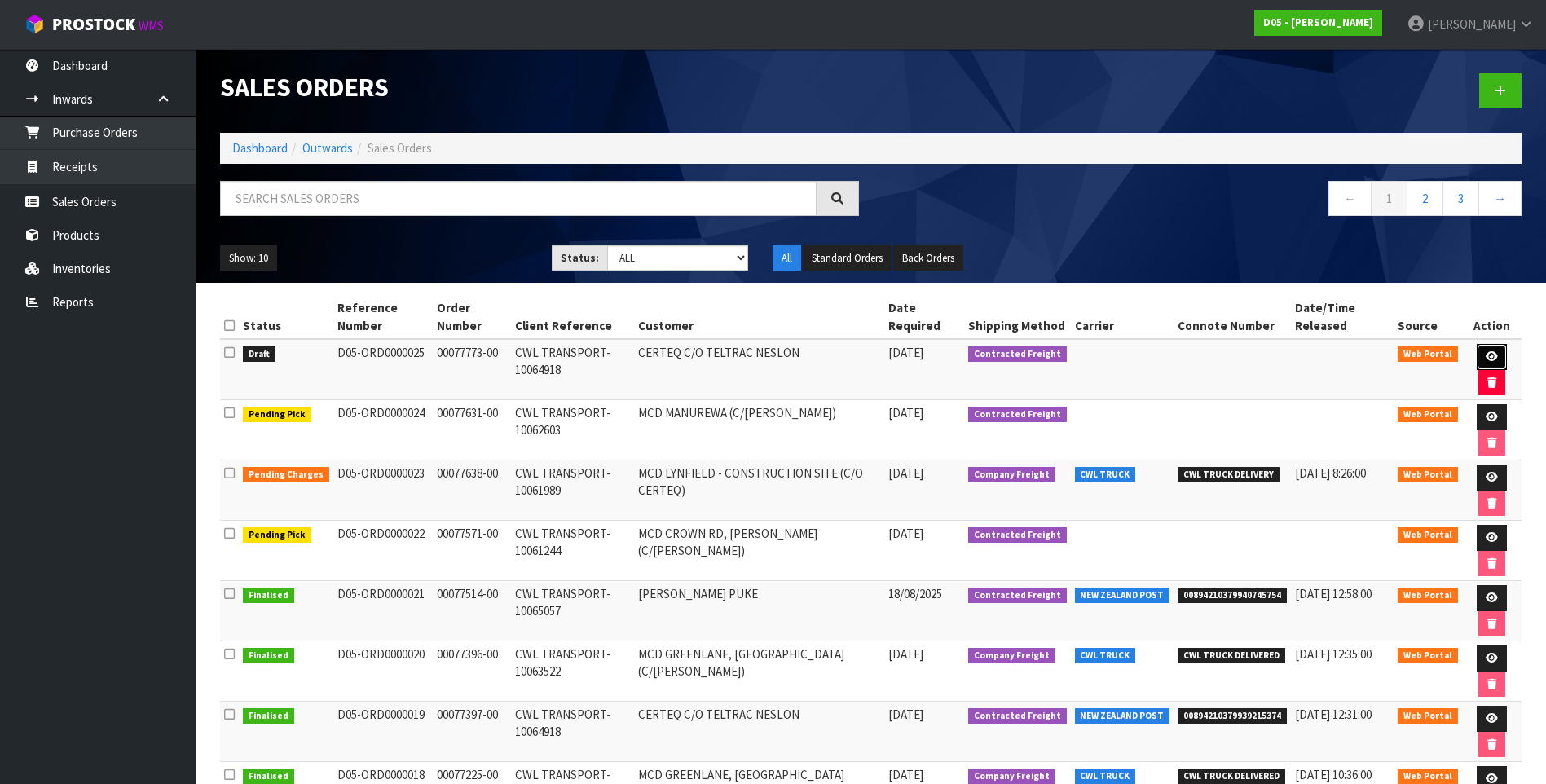
click at [1495, 353] on icon at bounding box center [1492, 356] width 12 height 10
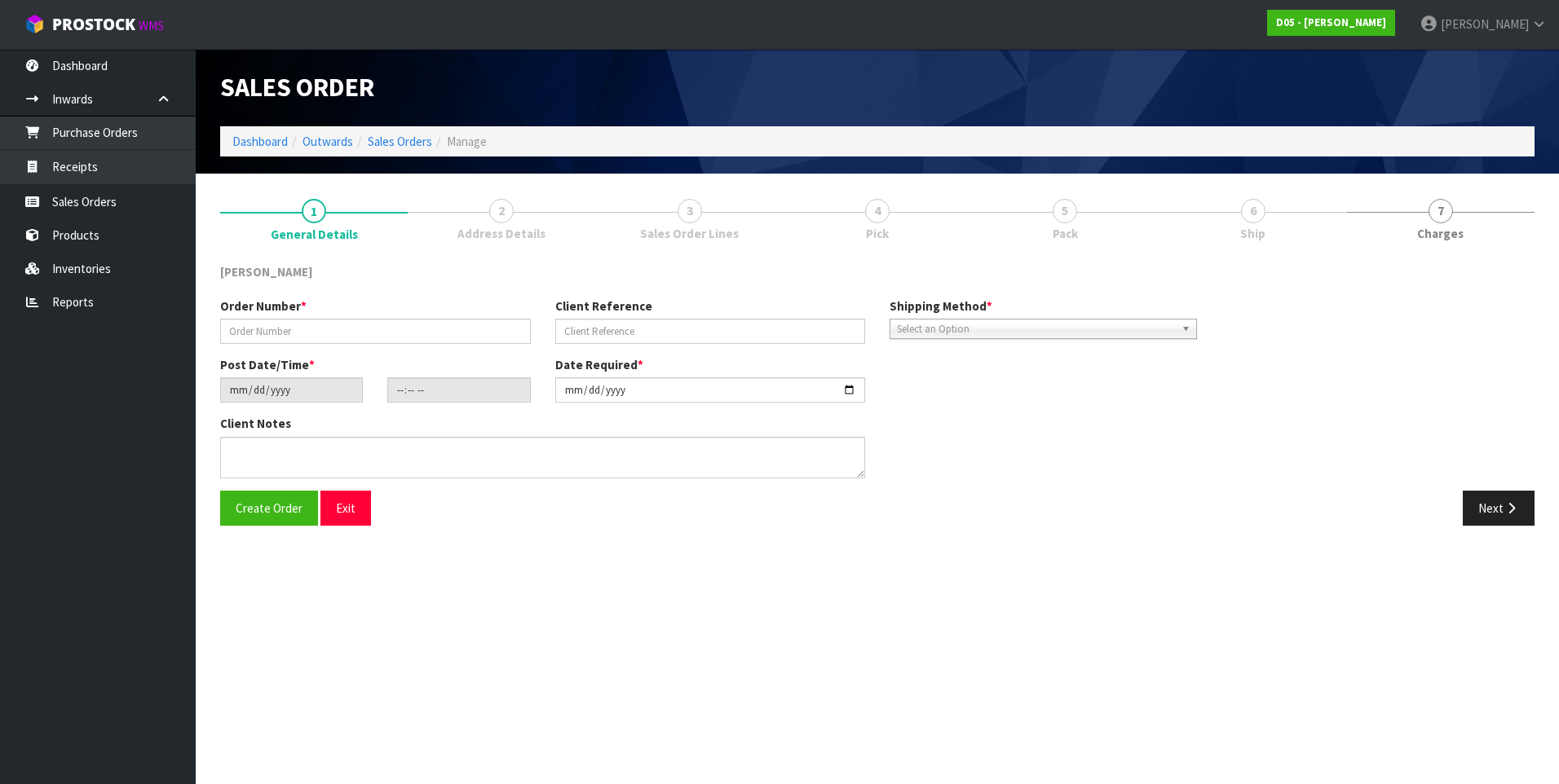
type input "00077773-00"
type input "CWL TRANSPORT-10064918"
type input "[DATE]"
type input "22:19:00.000"
type input "[DATE]"
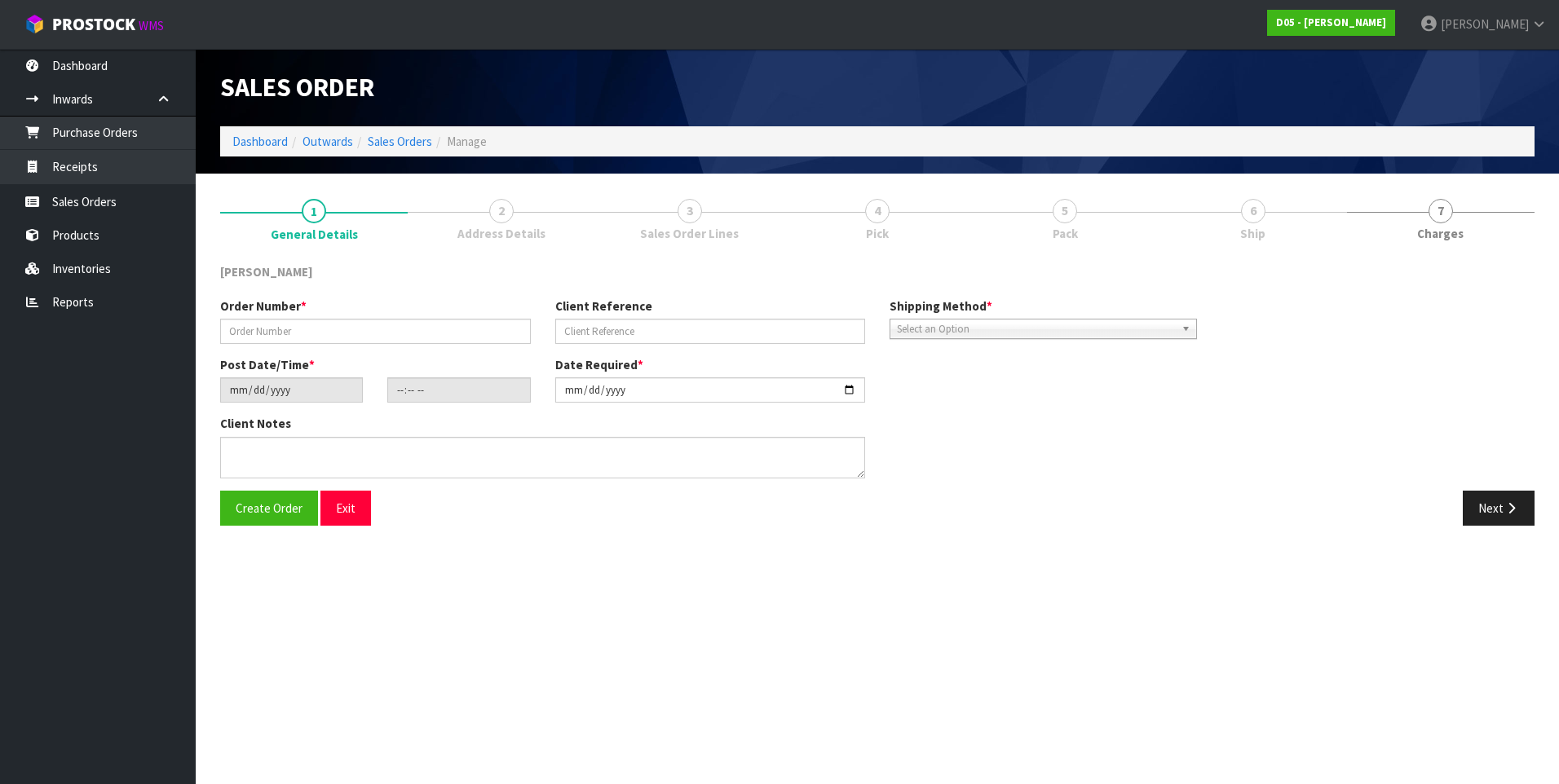
type textarea "PLEASE SHIP TO SITE ASAP"
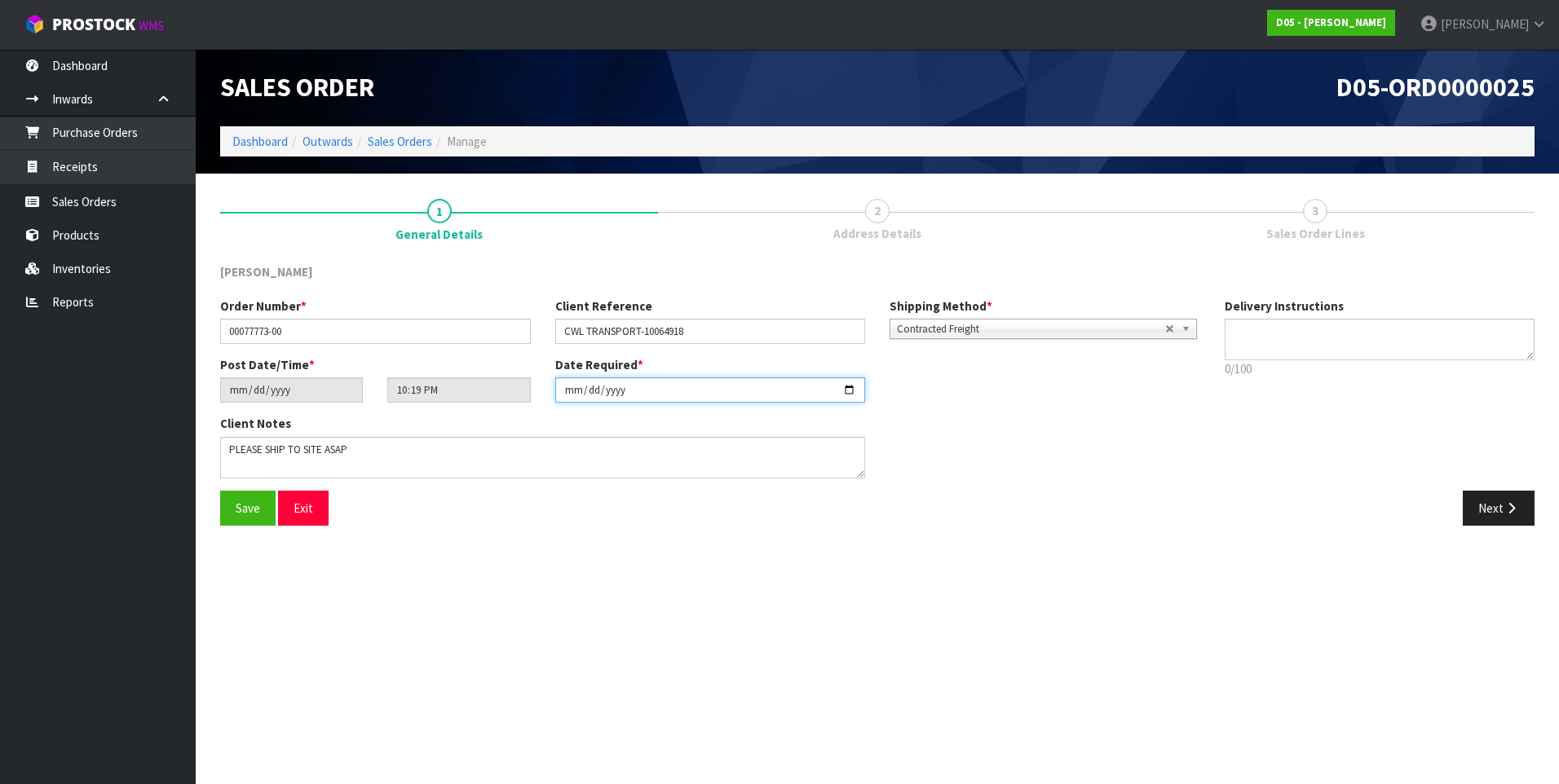
click at [850, 388] on input "[DATE]" at bounding box center [710, 389] width 311 height 25
type input "[DATE]"
click at [1502, 503] on button "Next" at bounding box center [1498, 508] width 72 height 35
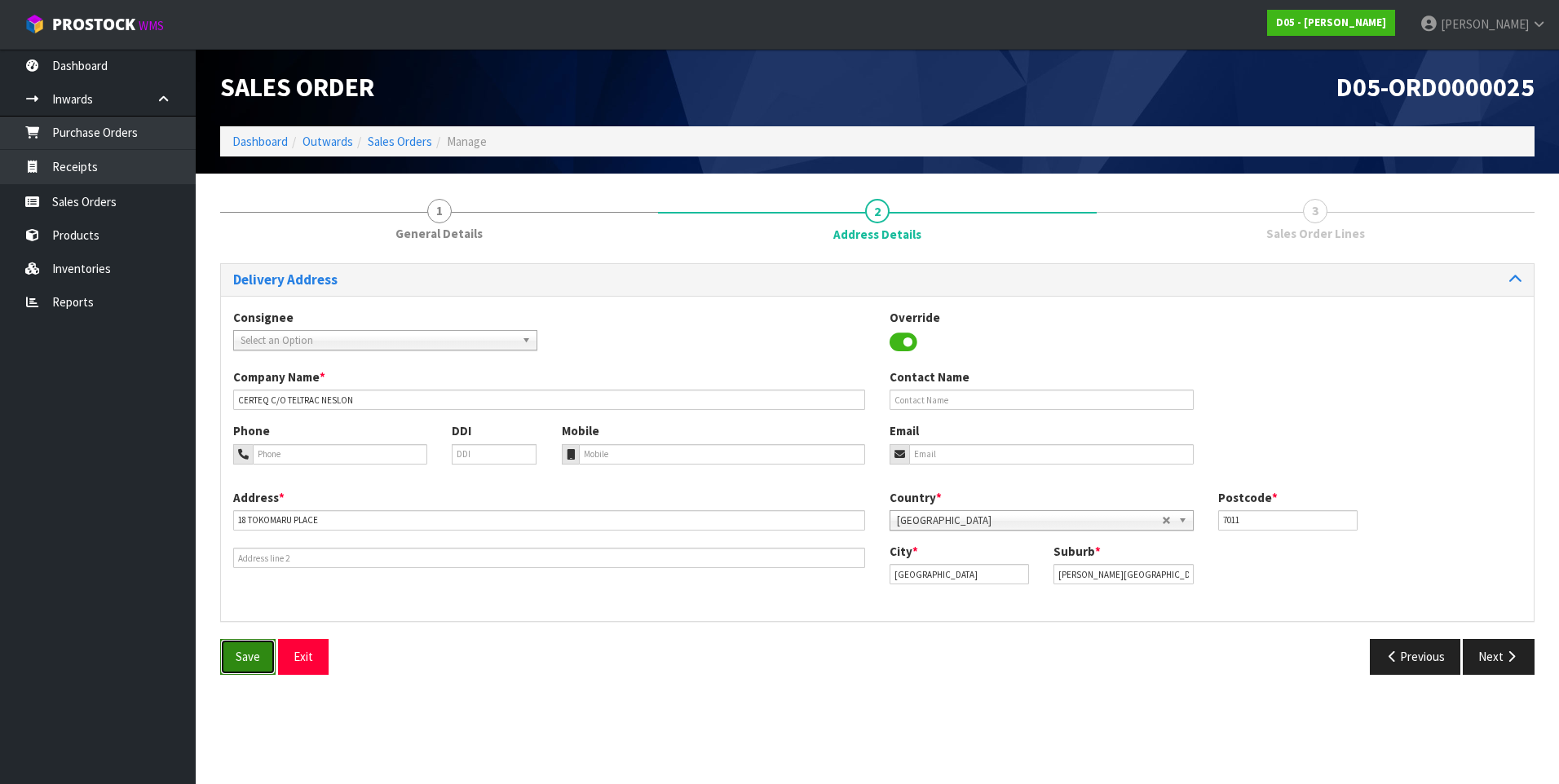
click at [232, 661] on button "Save" at bounding box center [248, 656] width 56 height 35
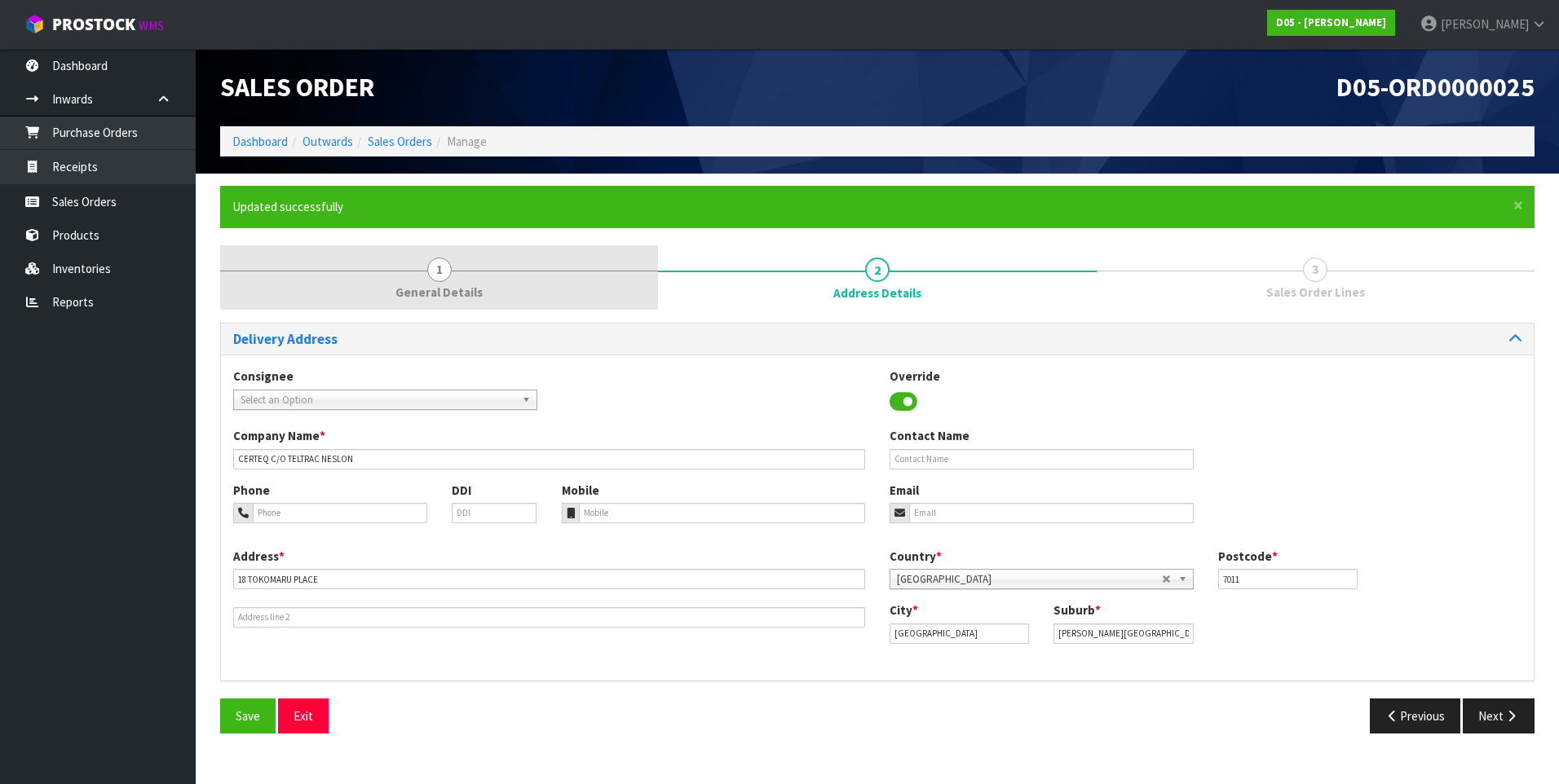
click at [443, 275] on span "1" at bounding box center [439, 269] width 25 height 25
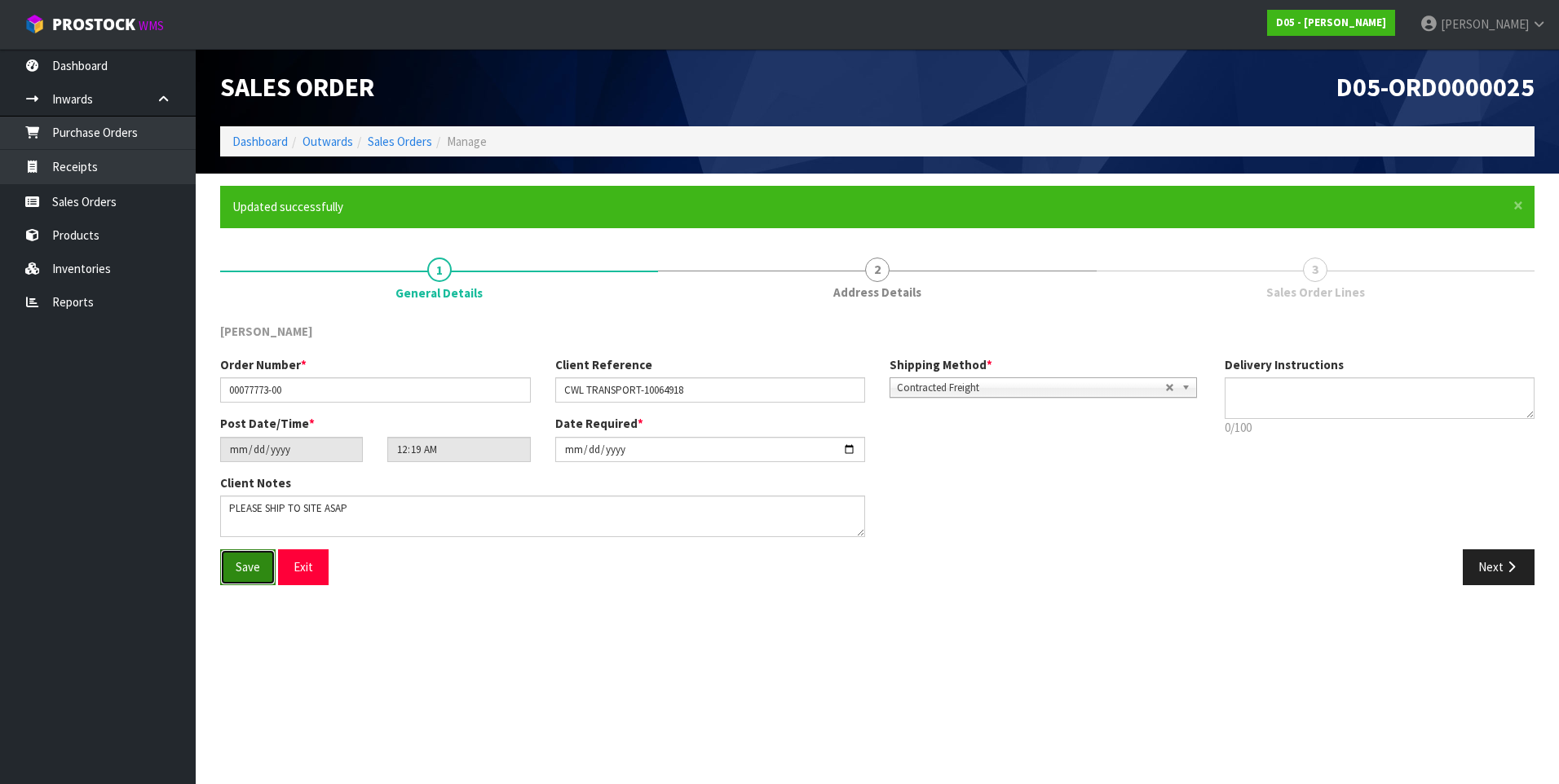
click at [245, 570] on span "Save" at bounding box center [248, 567] width 25 height 15
type input "02:19:00.000"
click at [88, 190] on link "Sales Orders" at bounding box center [98, 202] width 196 height 33
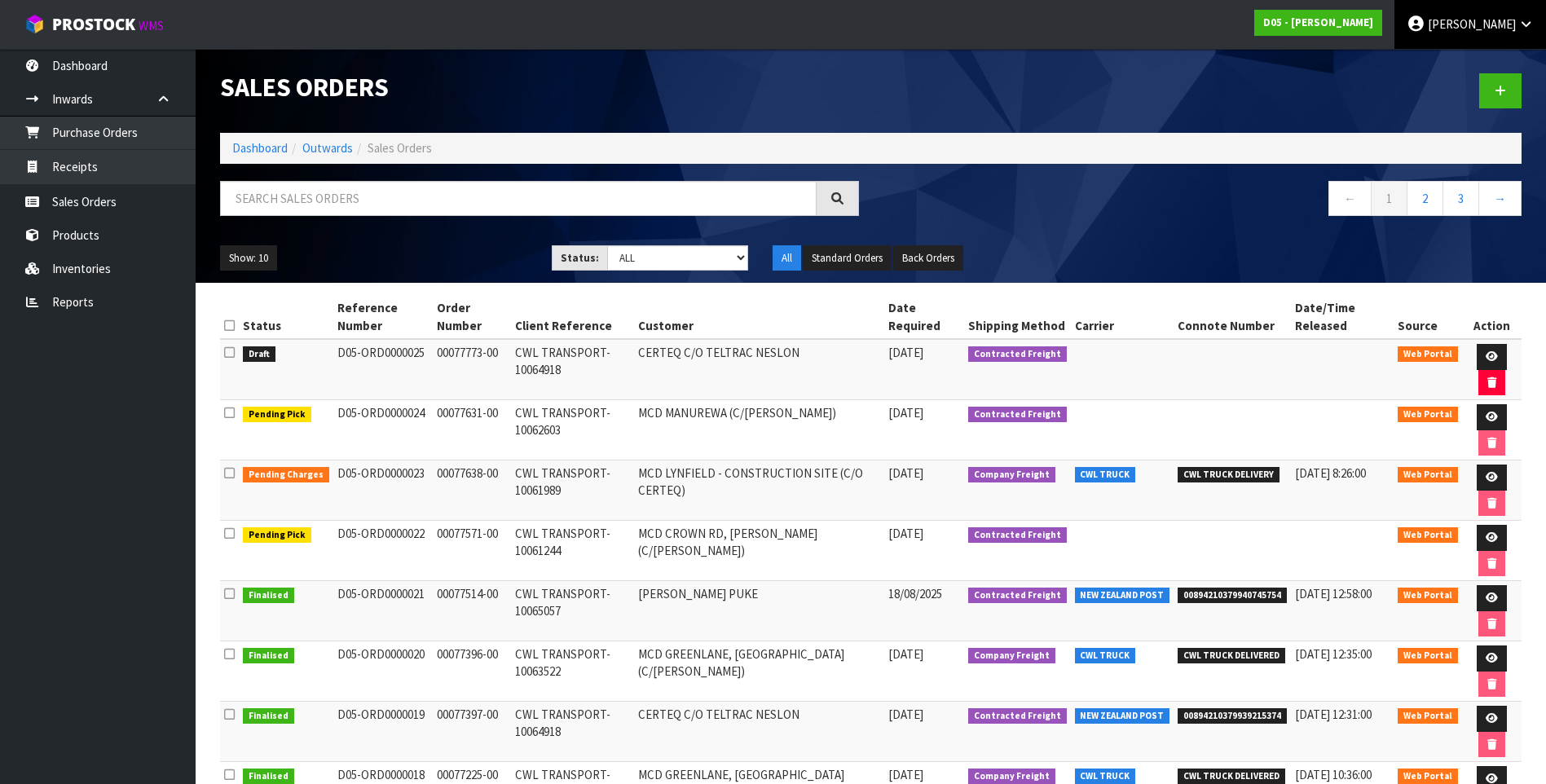
click at [1473, 25] on span "[PERSON_NAME]" at bounding box center [1472, 24] width 88 height 15
click at [1467, 61] on link "Logout" at bounding box center [1481, 65] width 129 height 22
